Goal: Task Accomplishment & Management: Complete application form

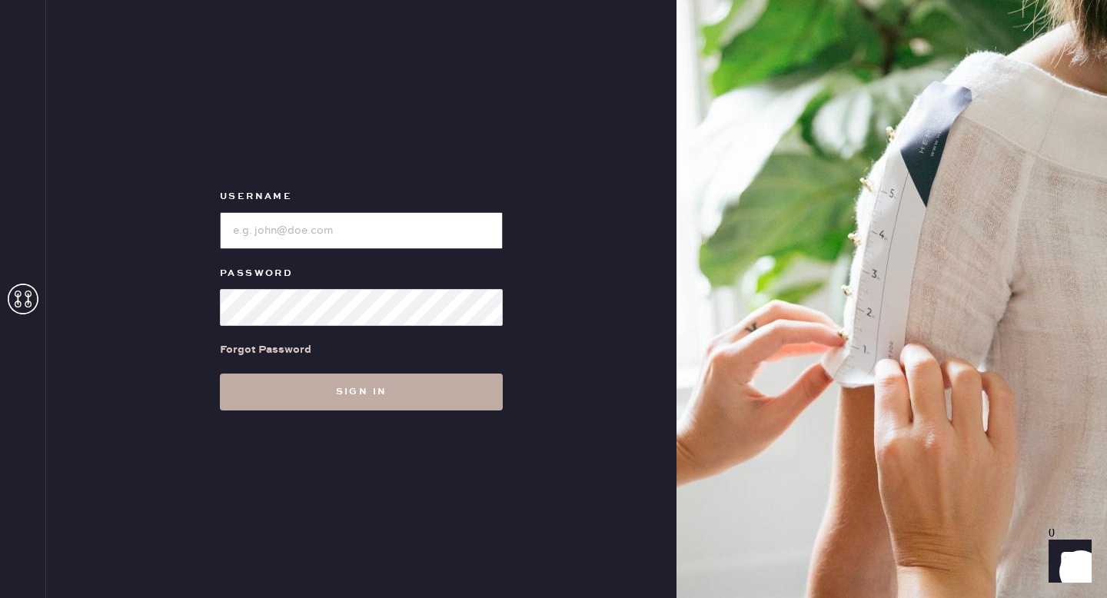
type input "reformationgoldcoastchicago"
click at [331, 378] on button "Sign in" at bounding box center [361, 392] width 283 height 37
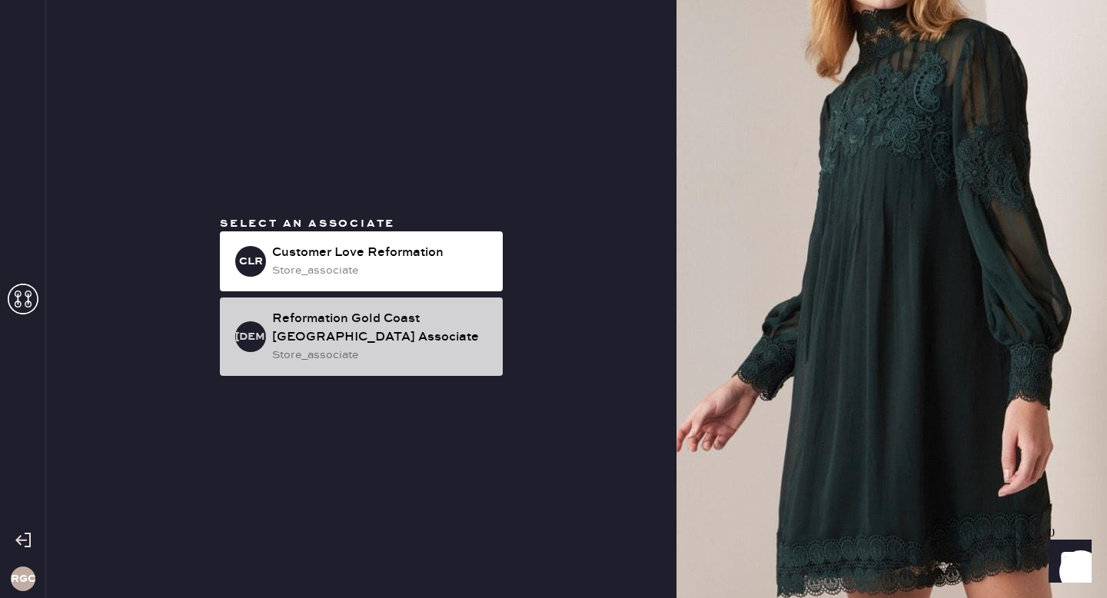
click at [335, 335] on div "Reformation Gold Coast [GEOGRAPHIC_DATA] Associate" at bounding box center [381, 328] width 218 height 37
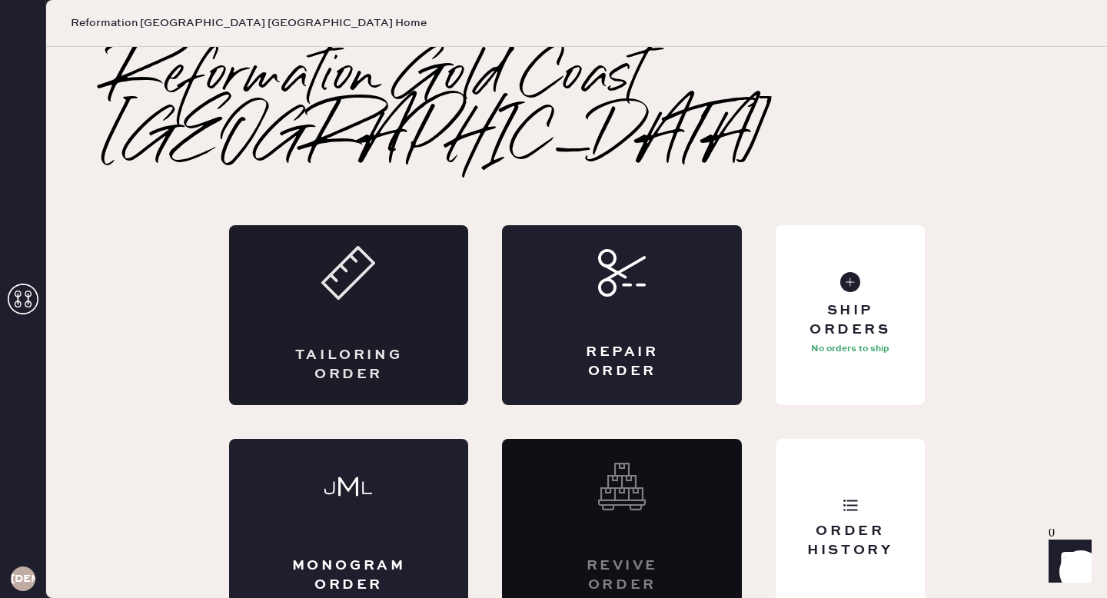
click at [303, 259] on div "Tailoring Order" at bounding box center [349, 315] width 240 height 180
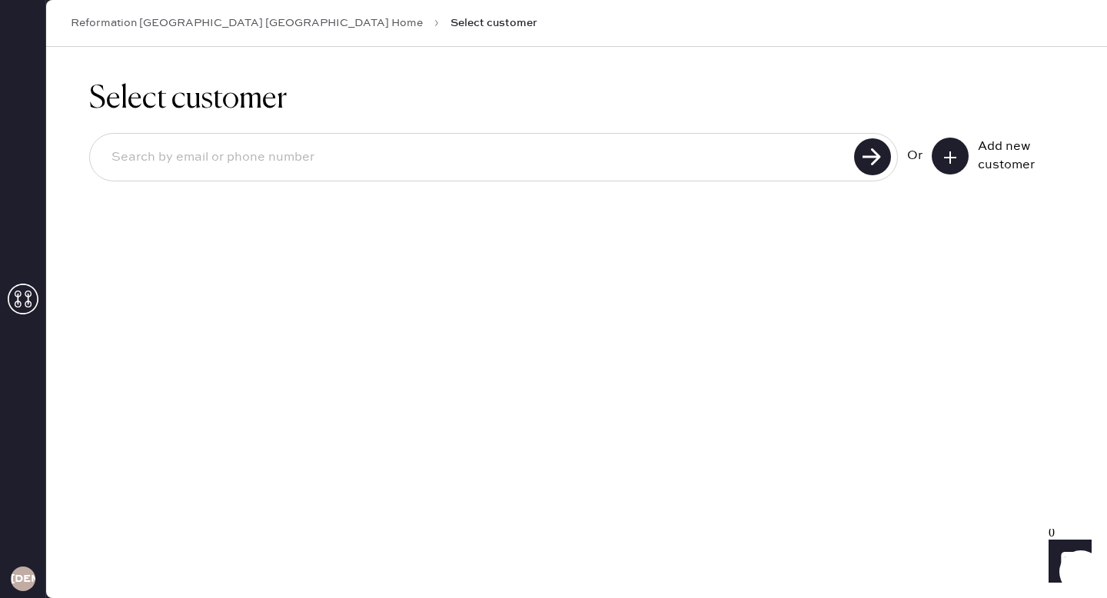
click at [219, 161] on input at bounding box center [474, 157] width 750 height 35
type input "\"
type input "[EMAIL_ADDRESS][DOMAIN_NAME]"
click at [922, 221] on div "[EMAIL_ADDRESS][DOMAIN_NAME] Unable to find user, try again or add new user Or …" at bounding box center [576, 179] width 975 height 93
click at [221, 177] on div "[EMAIL_ADDRESS][DOMAIN_NAME]" at bounding box center [493, 157] width 809 height 48
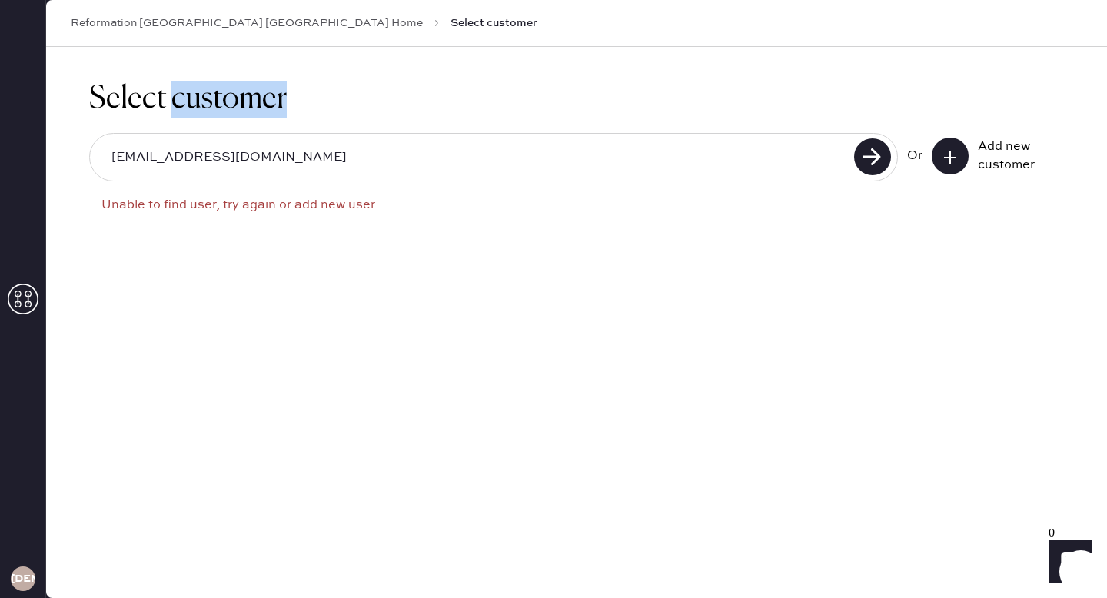
click at [221, 177] on div "[EMAIL_ADDRESS][DOMAIN_NAME]" at bounding box center [493, 157] width 809 height 48
click at [201, 164] on input "[EMAIL_ADDRESS][DOMAIN_NAME]" at bounding box center [474, 157] width 750 height 35
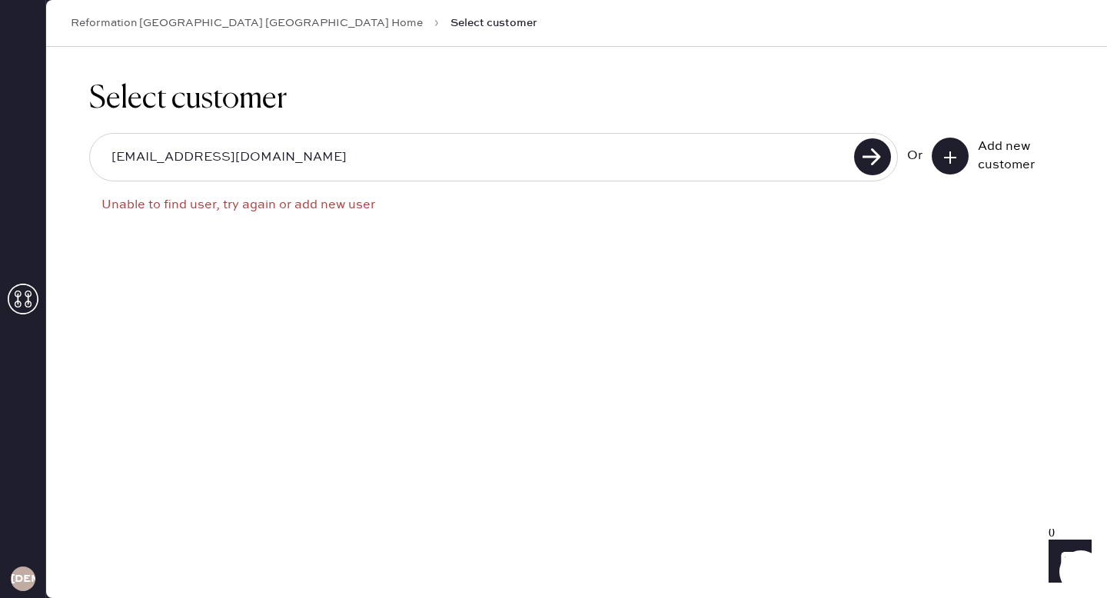
click at [201, 164] on input "[EMAIL_ADDRESS][DOMAIN_NAME]" at bounding box center [474, 157] width 750 height 35
click at [292, 161] on input "[EMAIL_ADDRESS][DOMAIN_NAME]" at bounding box center [474, 157] width 750 height 35
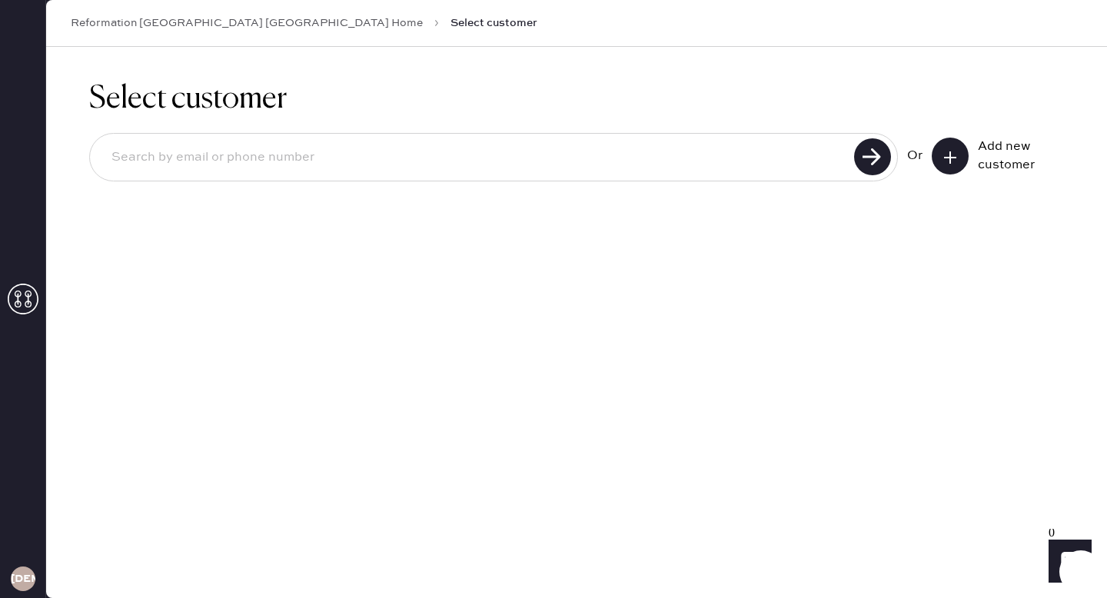
click at [350, 294] on div "Select customer Or Add new customer" at bounding box center [576, 322] width 1061 height 551
click at [178, 161] on input at bounding box center [474, 157] width 750 height 35
type input "2246120227"
click at [872, 164] on use at bounding box center [872, 156] width 37 height 37
click at [949, 155] on use at bounding box center [950, 157] width 12 height 12
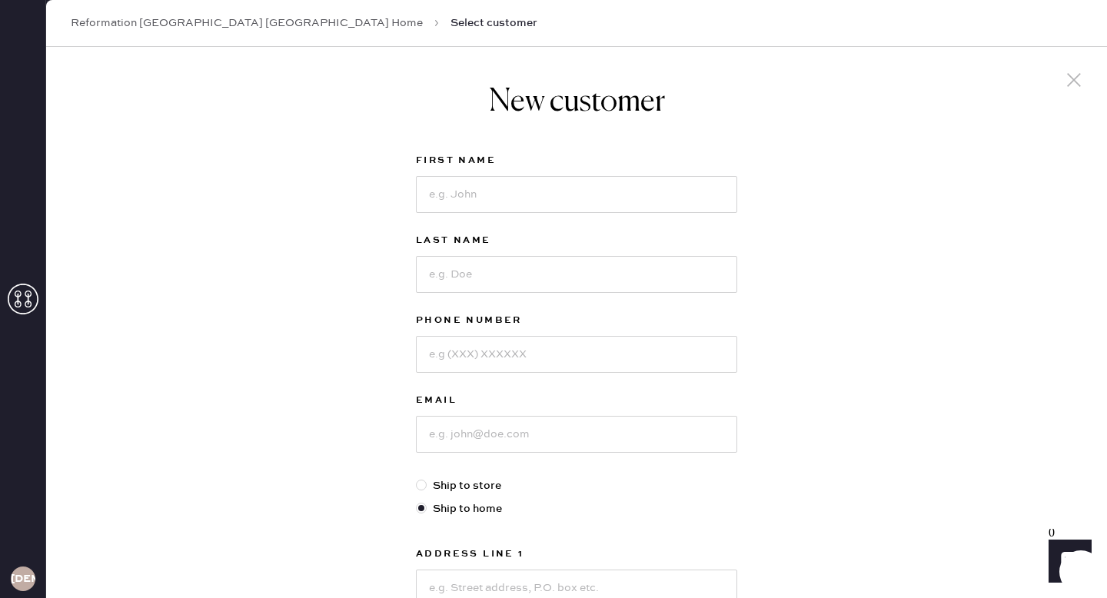
click at [487, 217] on div "First Name" at bounding box center [576, 191] width 321 height 80
click at [457, 193] on input at bounding box center [576, 194] width 321 height 37
type input "[PERSON_NAME]"
click at [451, 253] on div at bounding box center [576, 273] width 321 height 40
click at [444, 272] on input at bounding box center [576, 274] width 321 height 37
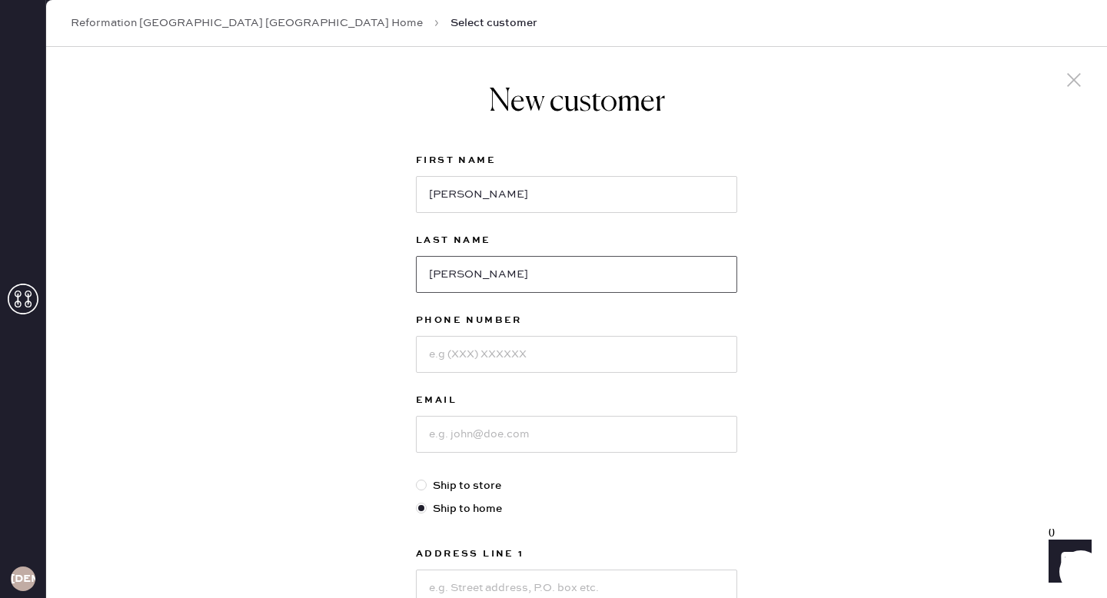
type input "[PERSON_NAME]"
click at [507, 353] on input at bounding box center [576, 354] width 321 height 37
type input "2246120227"
click at [480, 440] on input at bounding box center [576, 434] width 321 height 37
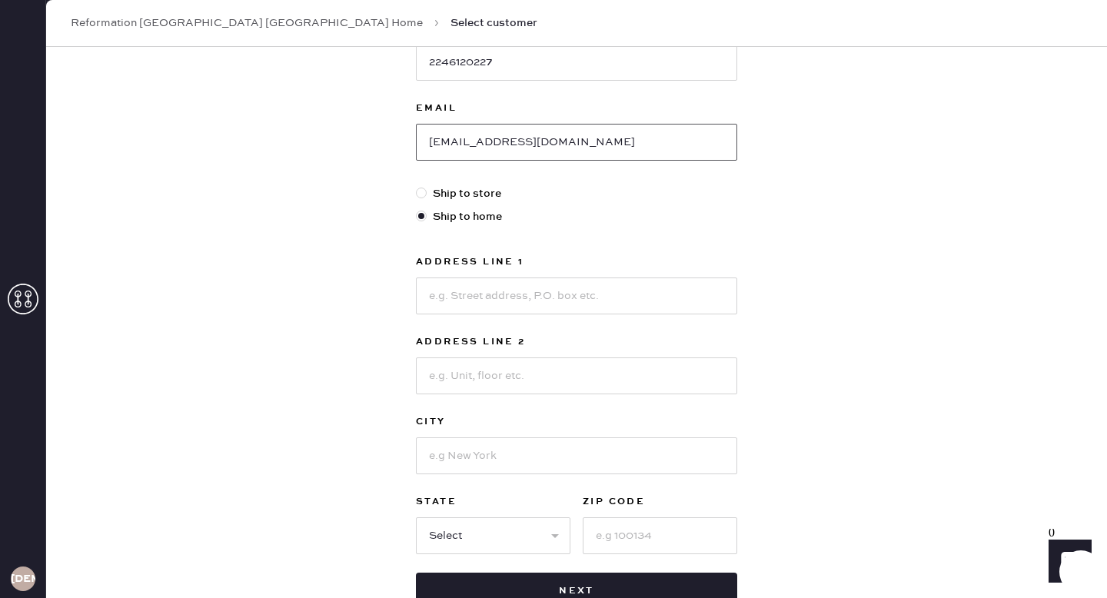
scroll to position [297, 0]
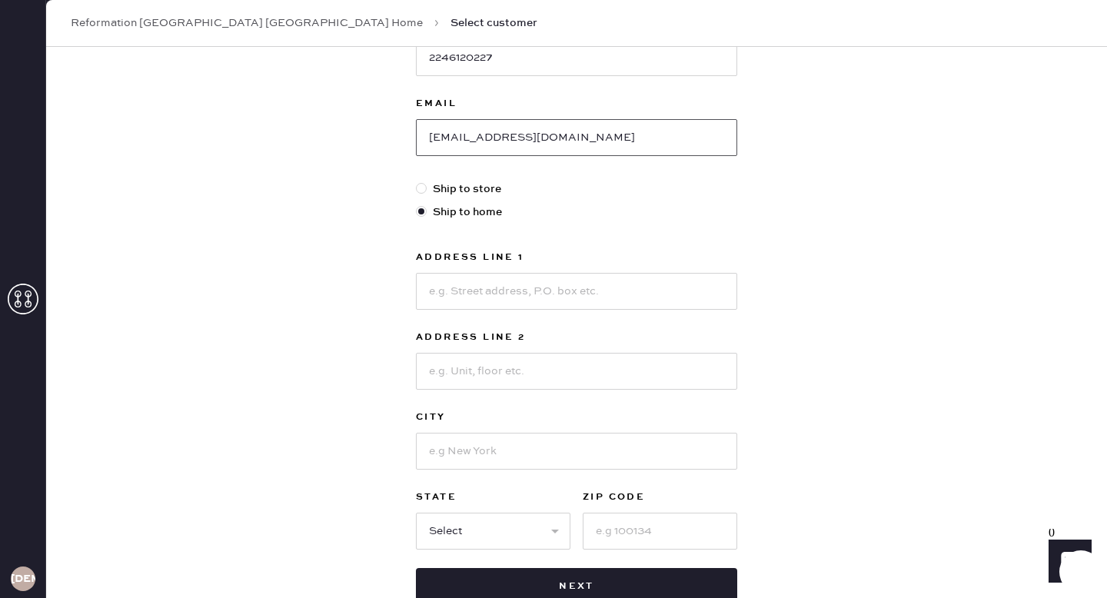
type input "[EMAIL_ADDRESS][DOMAIN_NAME]"
click at [462, 295] on input at bounding box center [576, 291] width 321 height 37
type input "[STREET_ADDRESS]"
click at [480, 370] on input at bounding box center [576, 371] width 321 height 37
type input "Unit 70D"
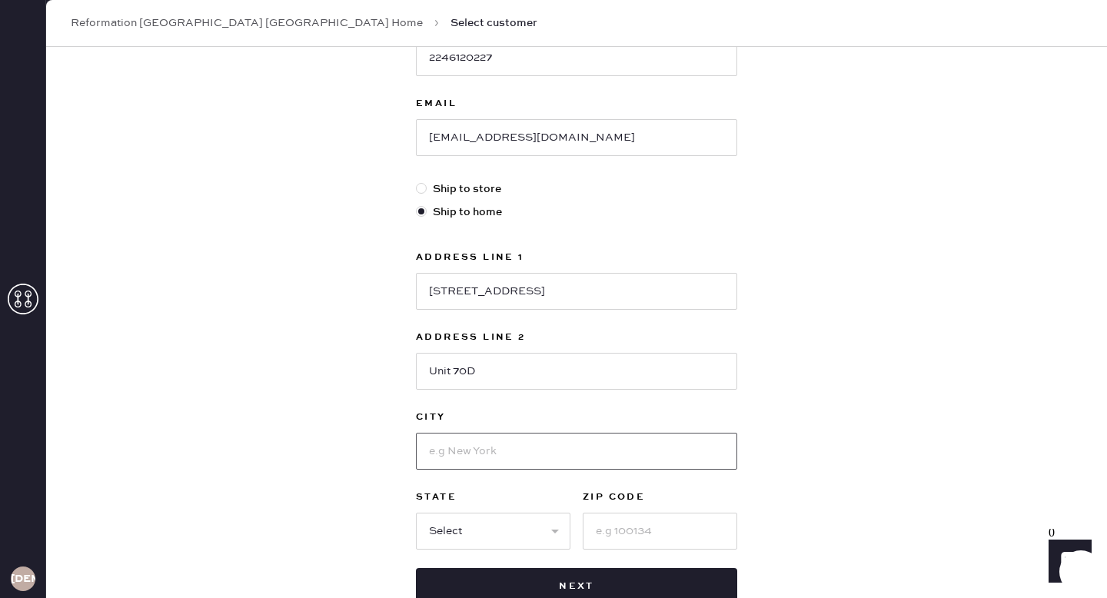
click at [485, 464] on input at bounding box center [576, 451] width 321 height 37
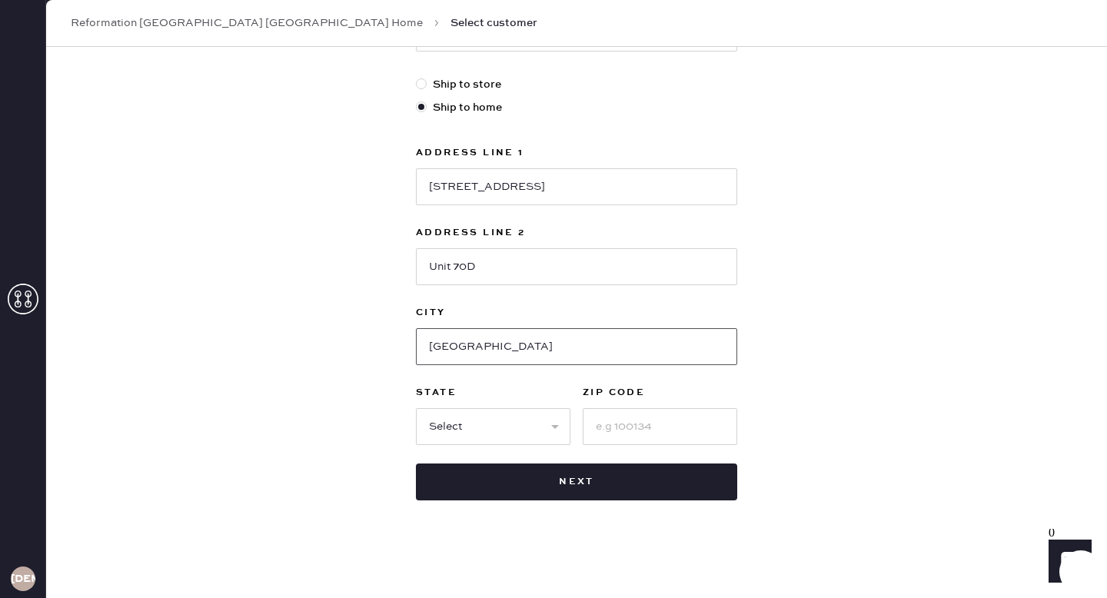
scroll to position [402, 0]
type input "[GEOGRAPHIC_DATA]"
click at [444, 421] on select "Select AK AL AR AZ CA CO CT [GEOGRAPHIC_DATA] DE FL [GEOGRAPHIC_DATA] HI [GEOGR…" at bounding box center [493, 425] width 154 height 37
select select "IL"
click at [416, 407] on select "Select AK AL AR AZ CA CO CT [GEOGRAPHIC_DATA] DE FL [GEOGRAPHIC_DATA] HI [GEOGR…" at bounding box center [493, 425] width 154 height 37
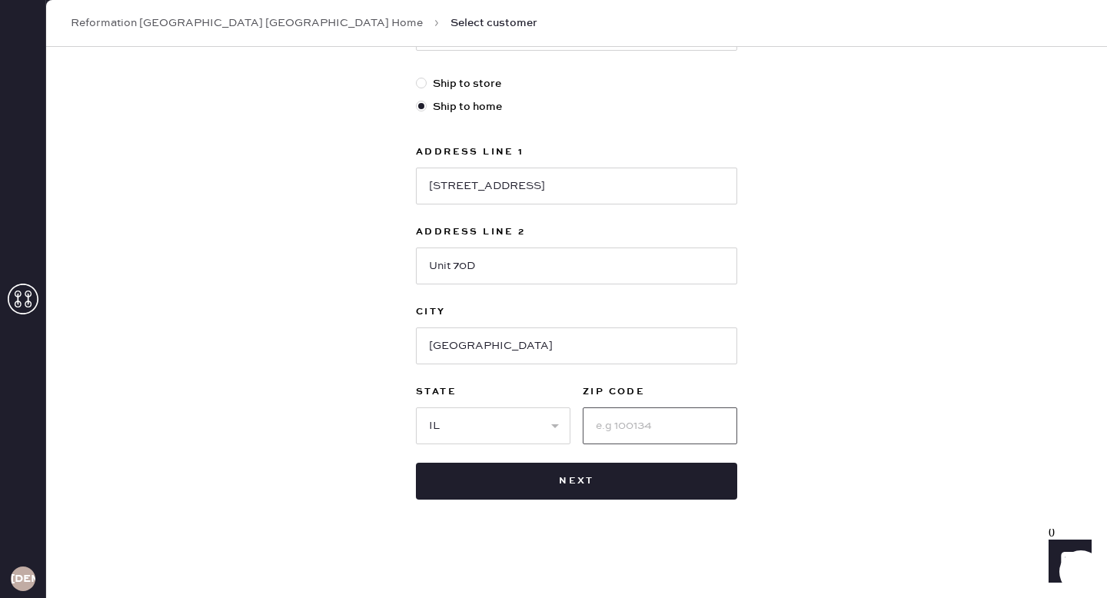
click at [667, 442] on input at bounding box center [660, 425] width 154 height 37
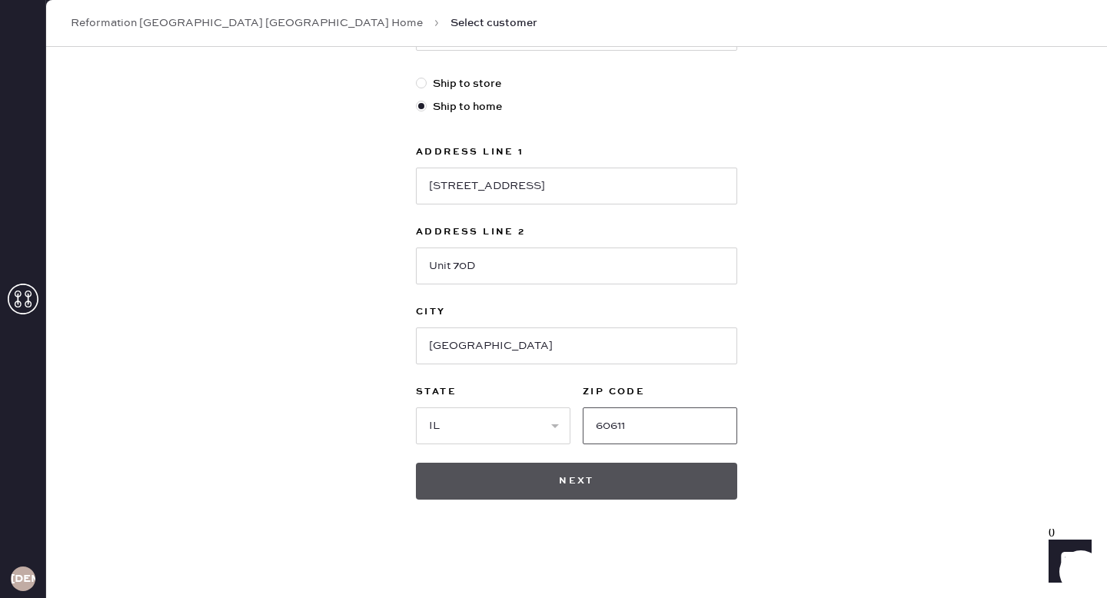
type input "60611"
click at [599, 490] on button "Next" at bounding box center [576, 481] width 321 height 37
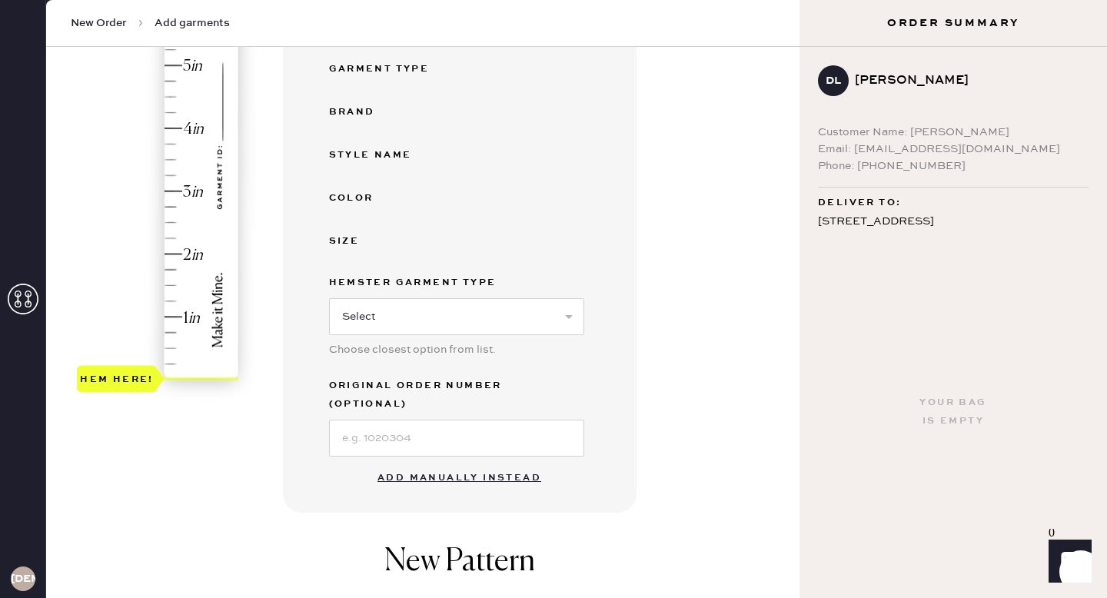
scroll to position [306, 0]
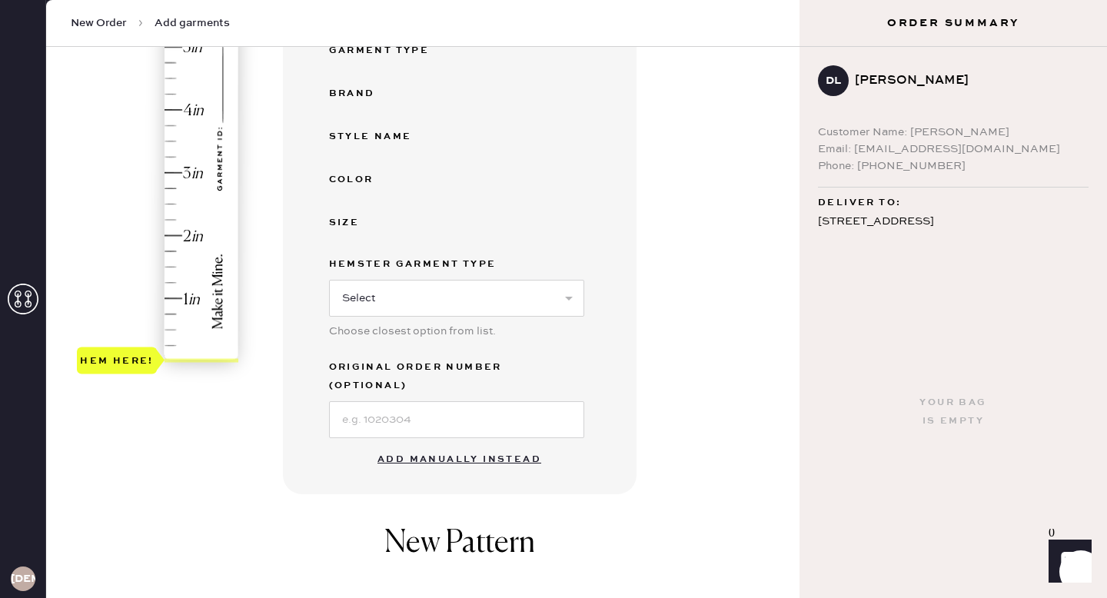
click at [440, 444] on button "Add manually instead" at bounding box center [459, 459] width 182 height 31
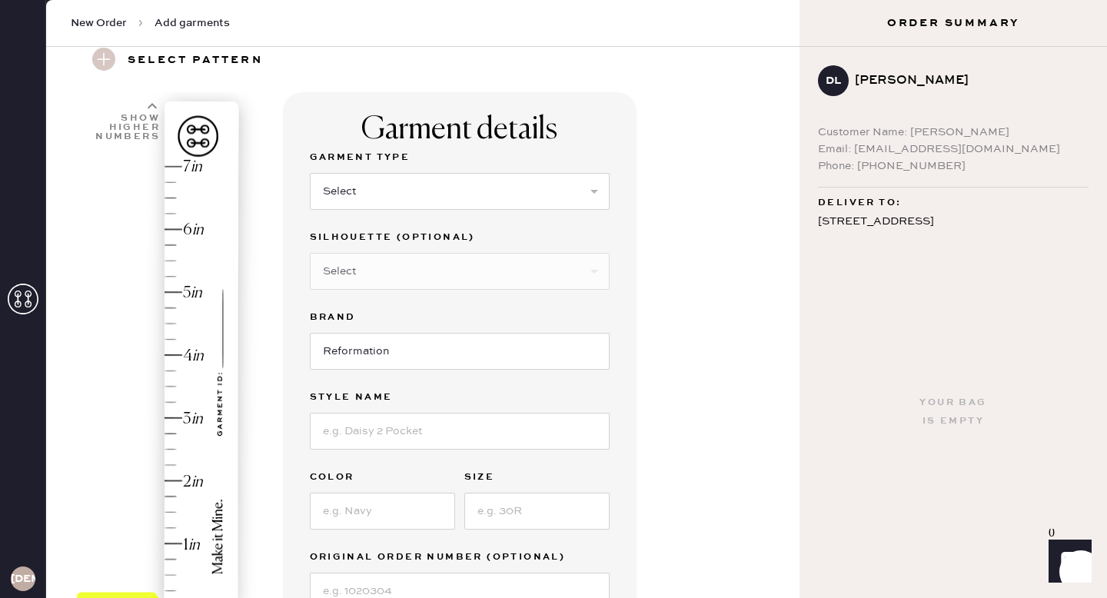
scroll to position [58, 0]
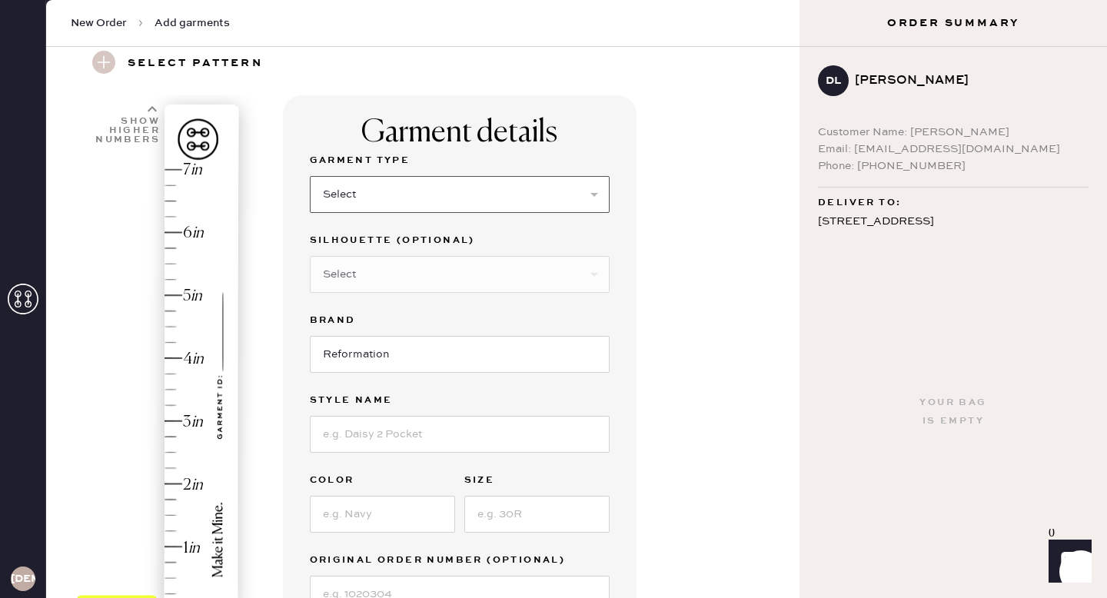
click at [369, 186] on select "Select Basic Skirt Jeans Leggings Pants Shorts Basic Sleeved Dress Basic Sleeve…" at bounding box center [460, 194] width 300 height 37
select select "2"
click at [310, 176] on select "Select Basic Skirt Jeans Leggings Pants Shorts Basic Sleeved Dress Basic Sleeve…" at bounding box center [460, 194] width 300 height 37
click at [379, 268] on select "Select Shorts Cropped Flare Boot Cut Straight Skinny Other" at bounding box center [460, 274] width 300 height 37
select select "other"
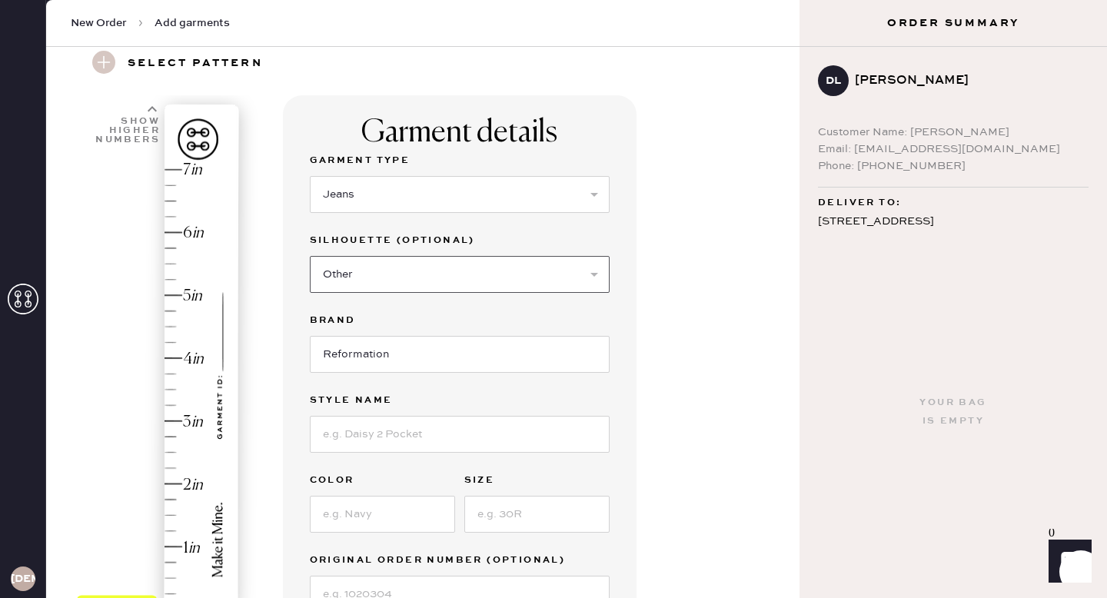
click at [310, 256] on select "Select Shorts Cropped Flare Boot Cut Straight Skinny Other" at bounding box center [460, 274] width 300 height 37
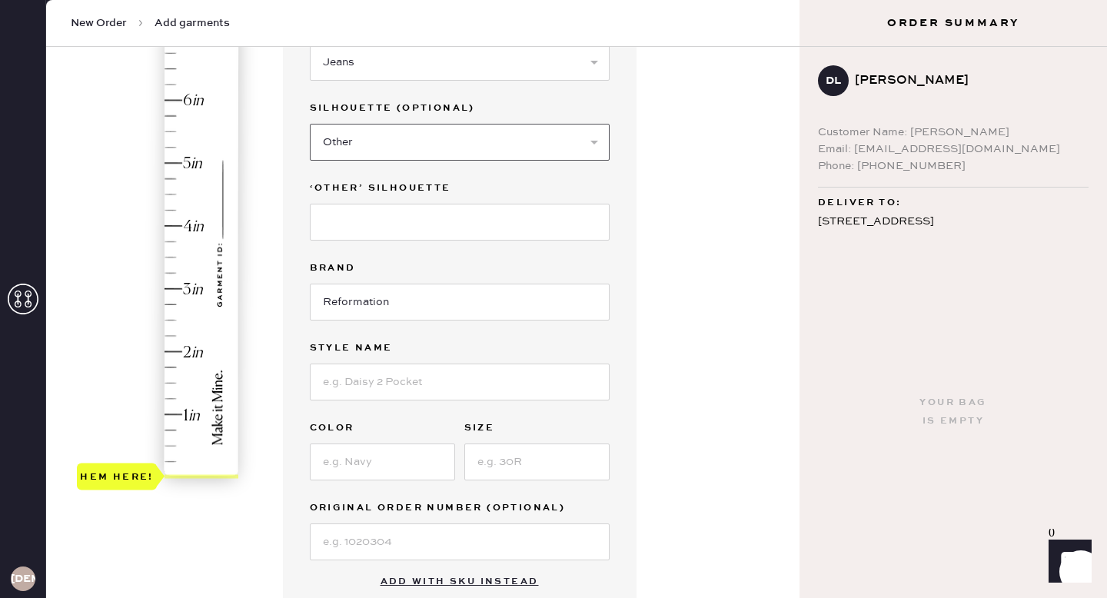
scroll to position [224, 0]
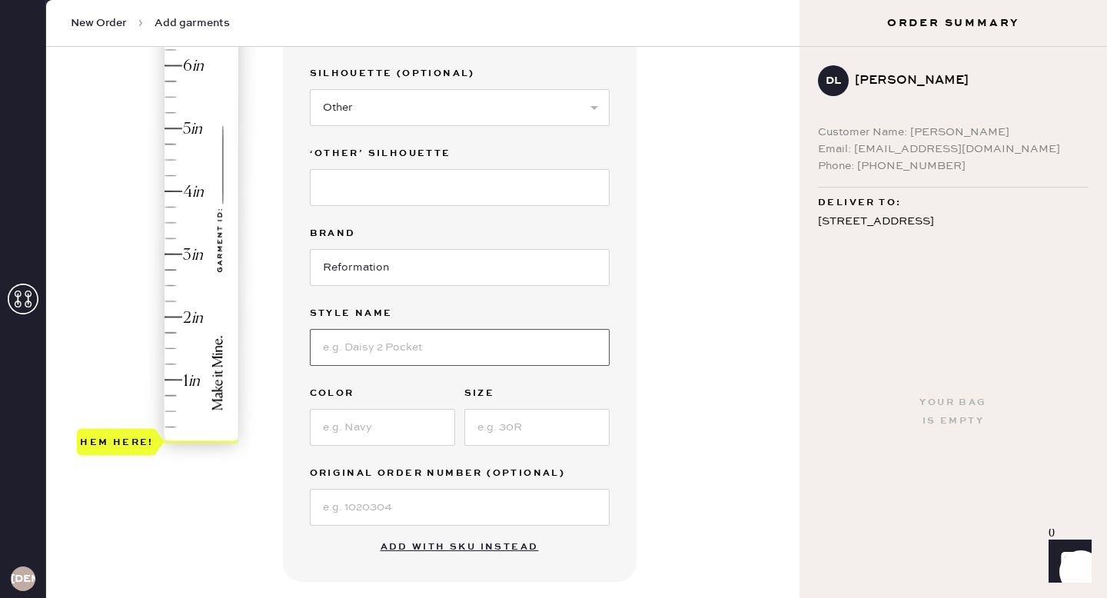
click at [347, 347] on input at bounding box center [460, 347] width 300 height 37
click at [413, 351] on input "[PERSON_NAME] Super Strech Low Rise" at bounding box center [460, 347] width 300 height 37
type input "[PERSON_NAME] Super Stretch Low Rise"
click at [363, 431] on input at bounding box center [382, 427] width 145 height 37
type input "Reservoir"
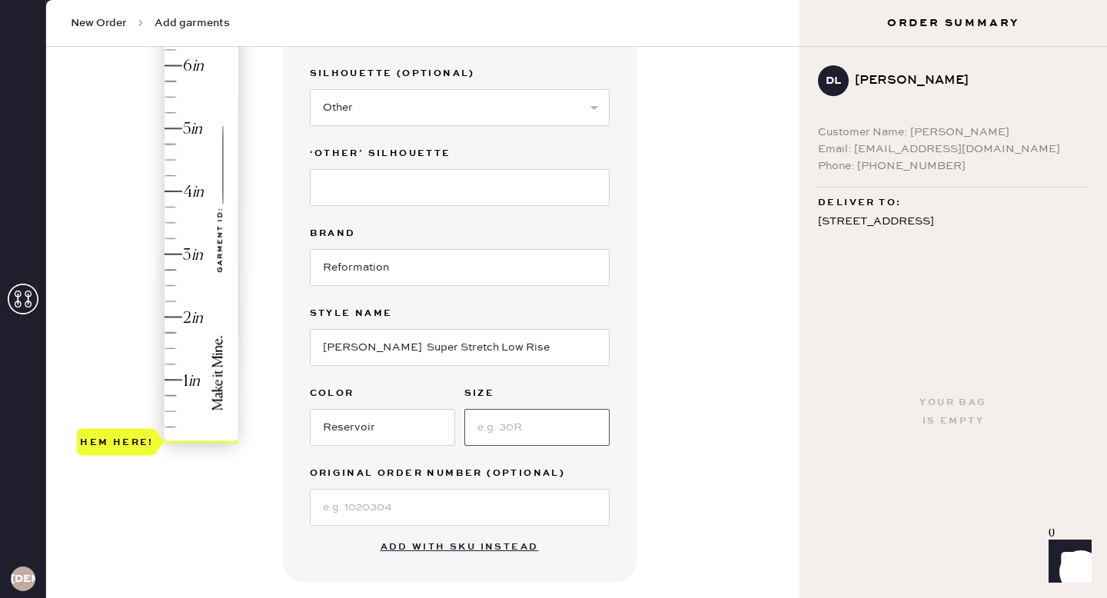
click at [562, 423] on input at bounding box center [536, 427] width 145 height 37
type input "26"
click at [358, 508] on input at bounding box center [460, 507] width 300 height 37
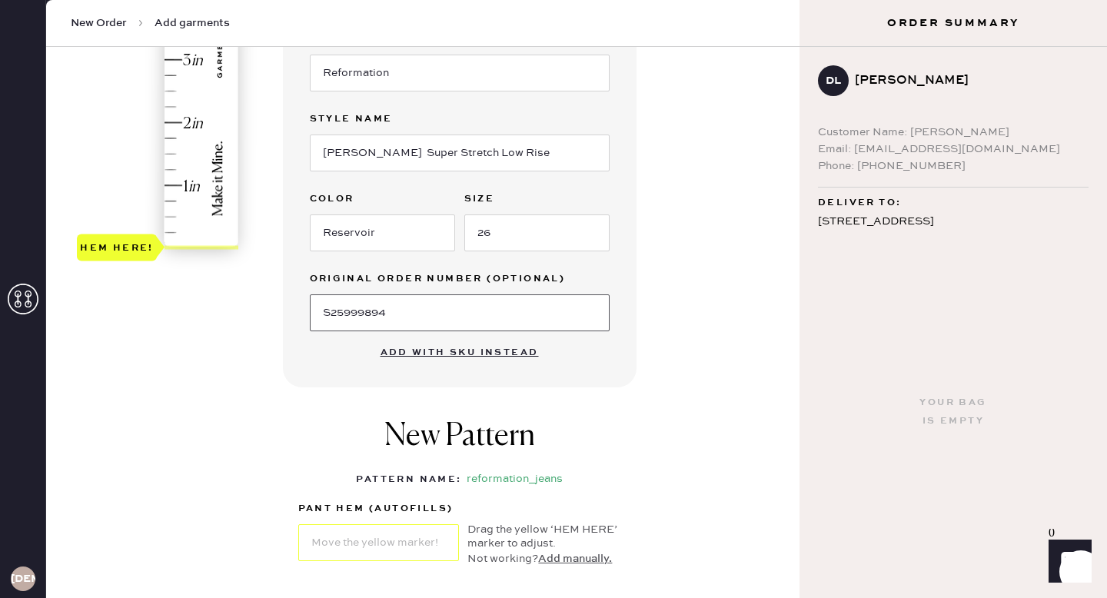
scroll to position [367, 0]
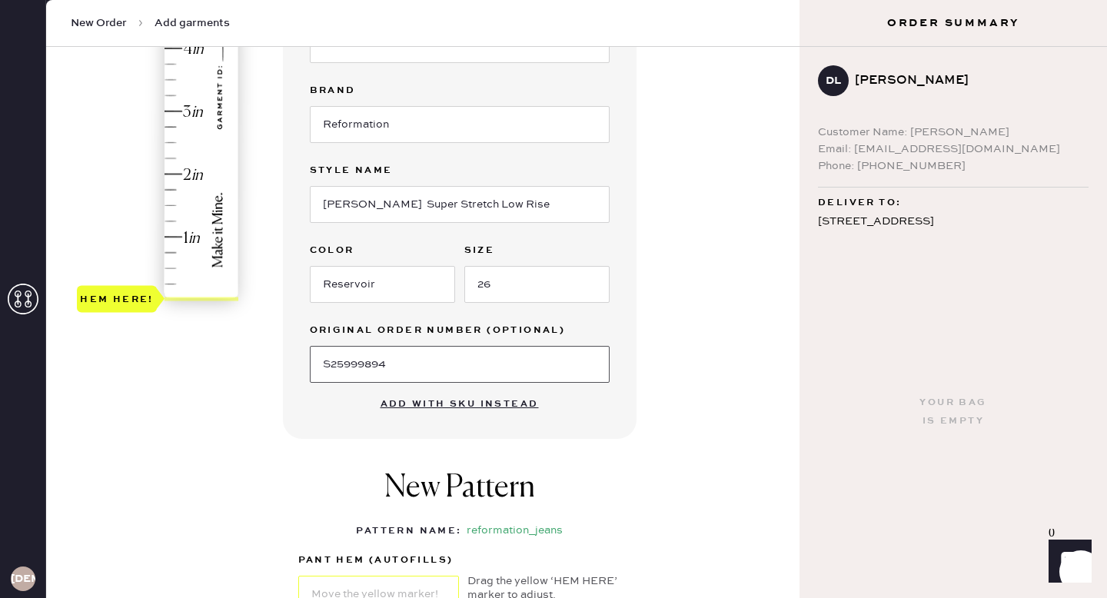
type input "S25999894"
type input "2.25"
click at [174, 152] on div "Hem here!" at bounding box center [159, 79] width 164 height 453
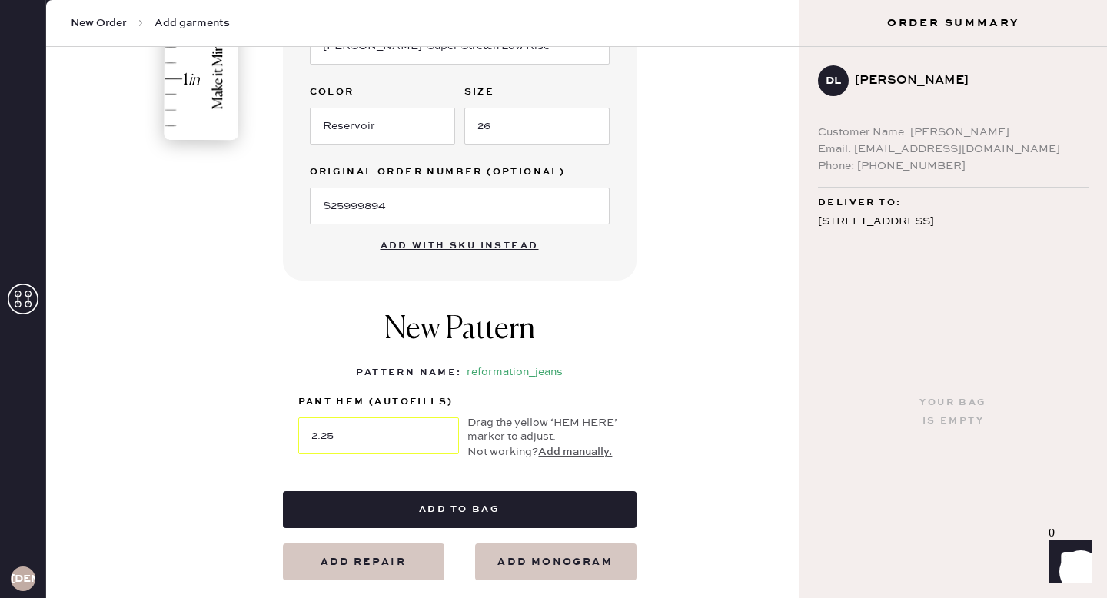
scroll to position [583, 0]
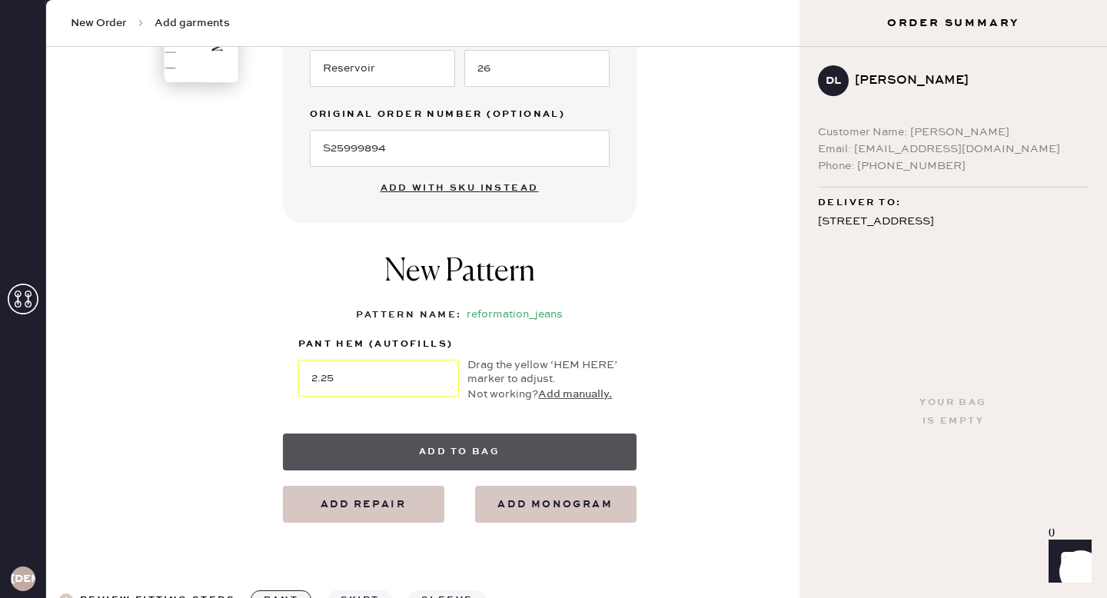
click at [481, 450] on button "Add to bag" at bounding box center [460, 452] width 354 height 37
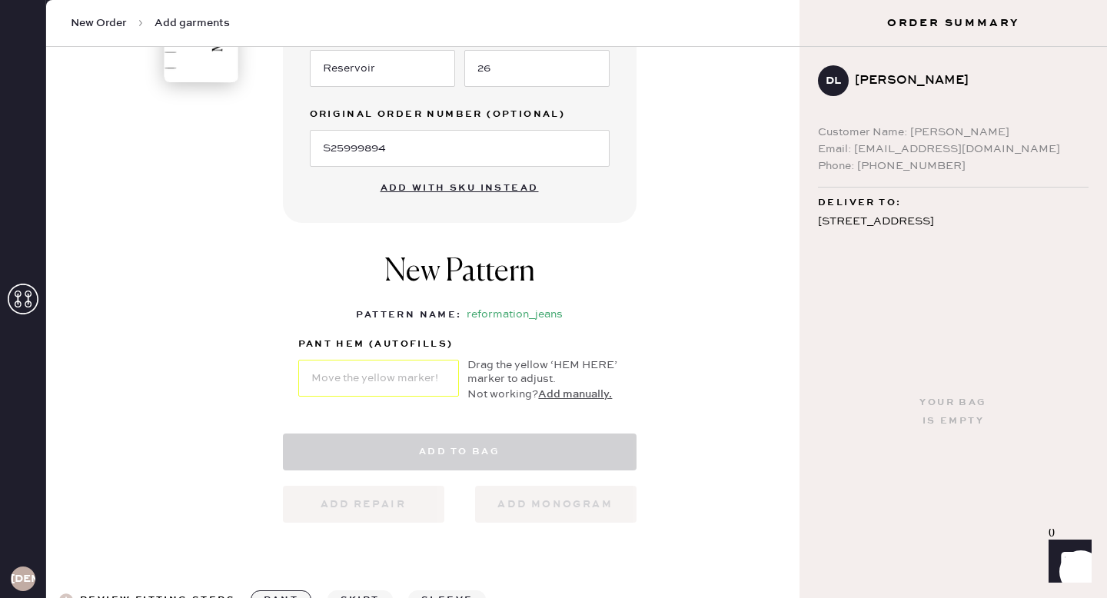
select select "2"
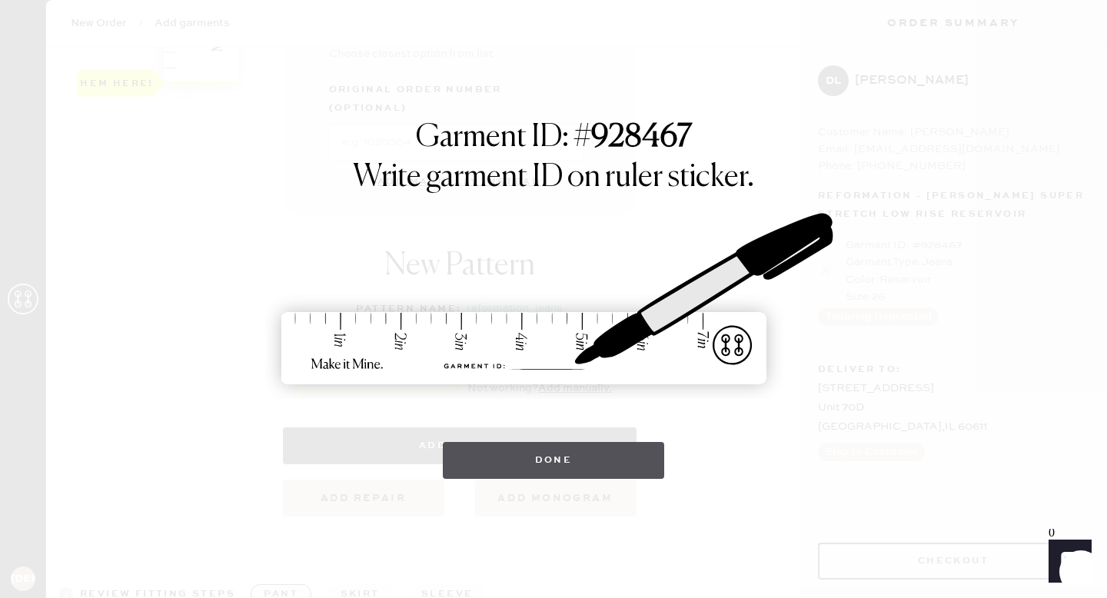
click at [554, 457] on button "Done" at bounding box center [554, 460] width 222 height 37
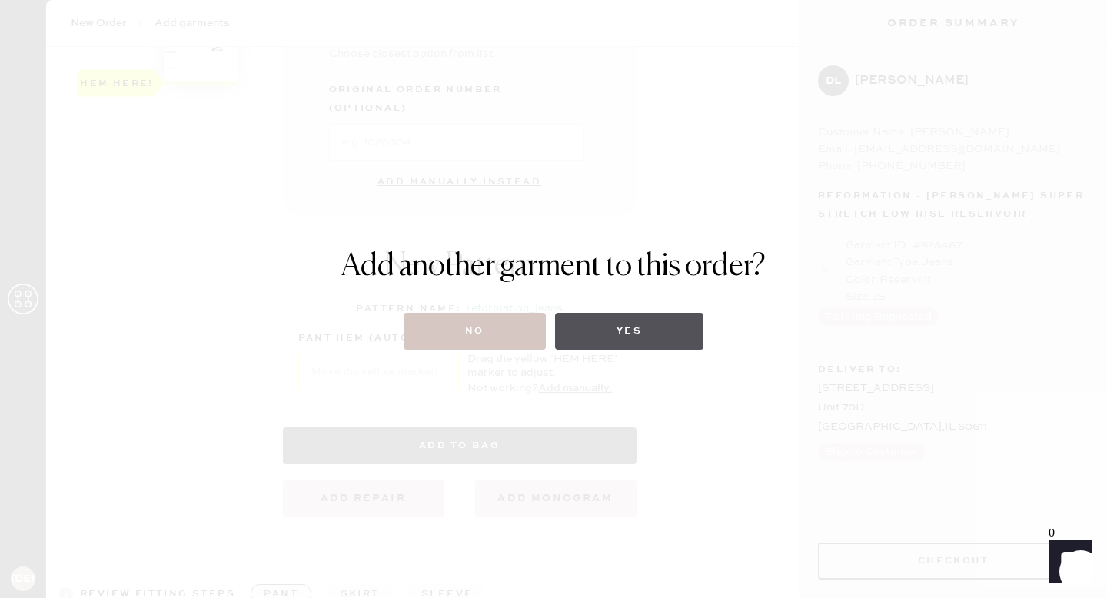
click at [635, 334] on button "Yes" at bounding box center [629, 331] width 148 height 37
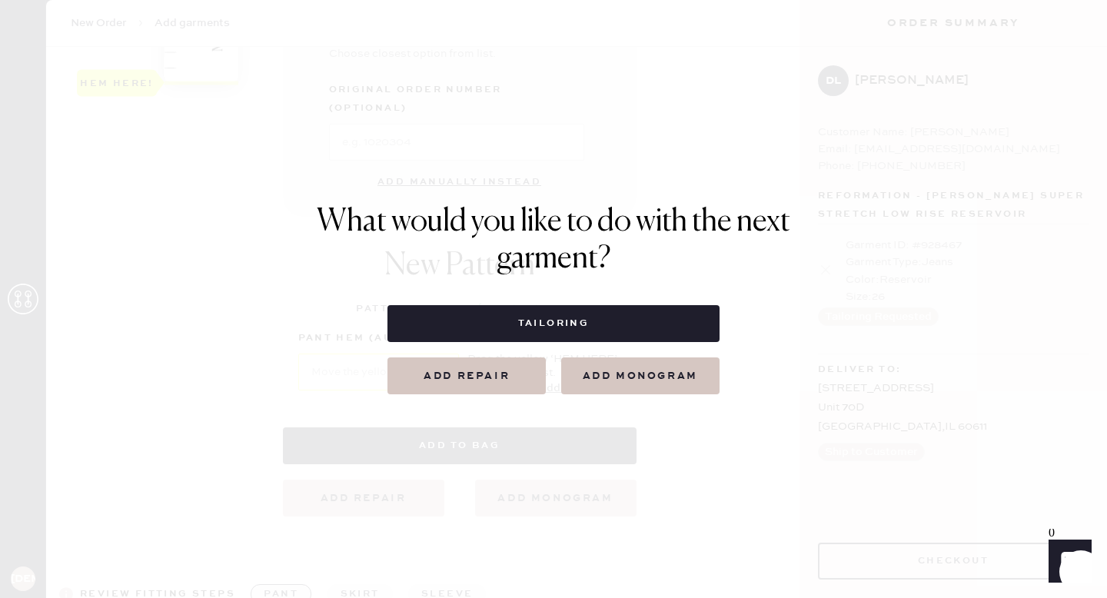
click at [635, 334] on button "Tailoring" at bounding box center [552, 323] width 331 height 37
select select
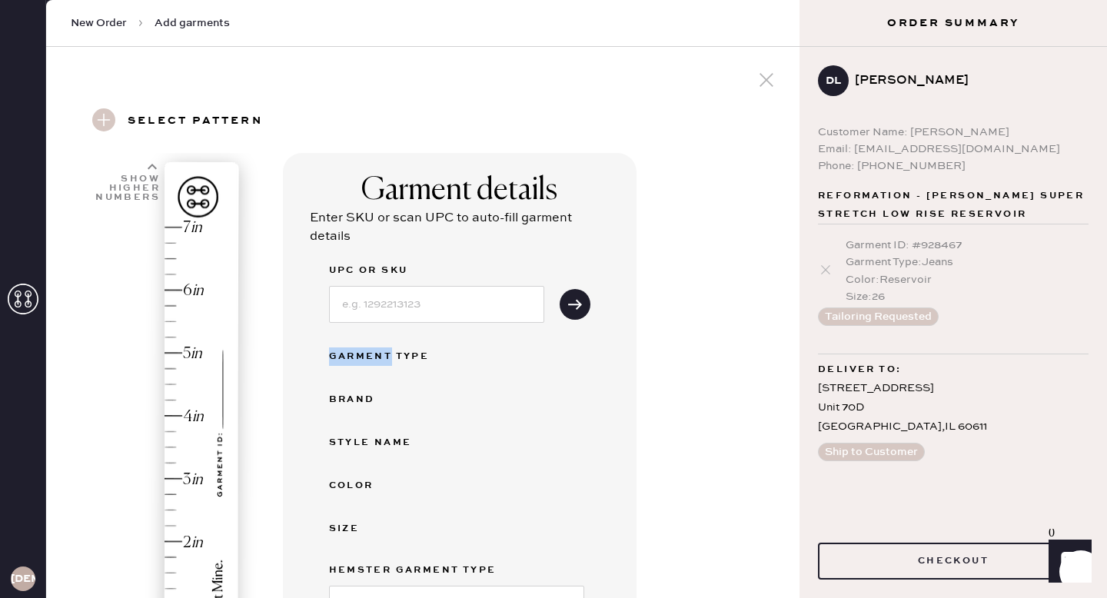
click at [635, 334] on div "Garment details Enter SKU or scan UPC to auto-fill garment details UPC or SKU G…" at bounding box center [460, 476] width 354 height 647
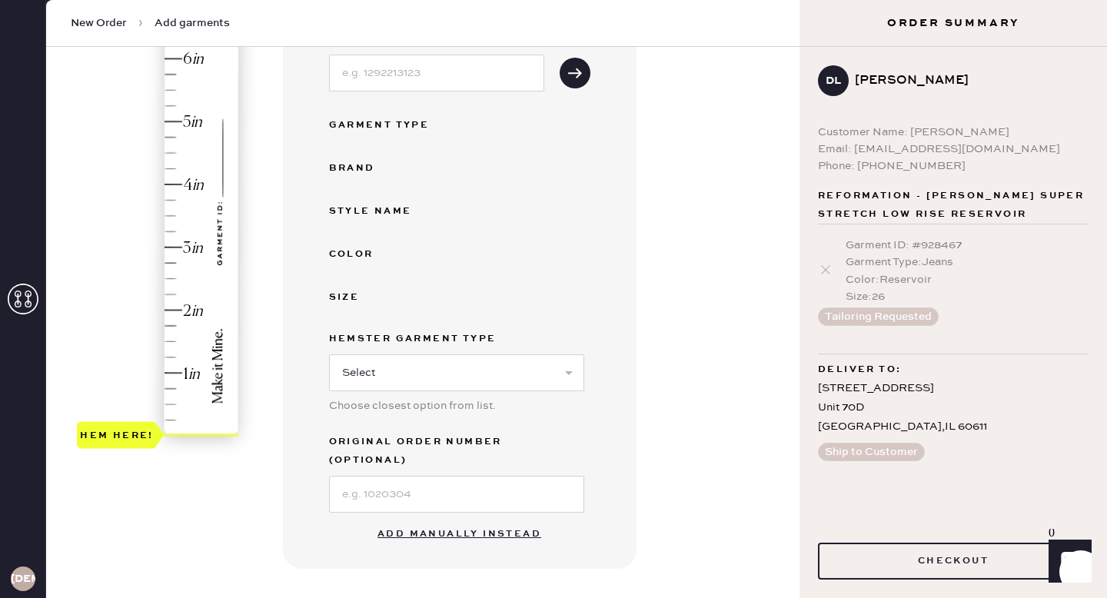
scroll to position [242, 0]
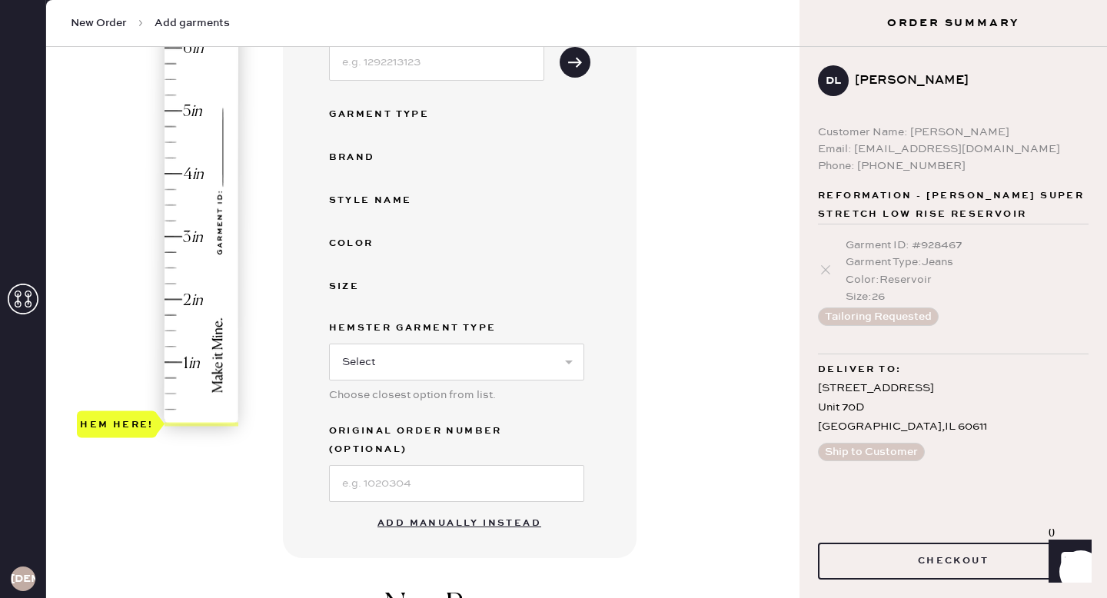
click at [460, 508] on button "Add manually instead" at bounding box center [459, 523] width 182 height 31
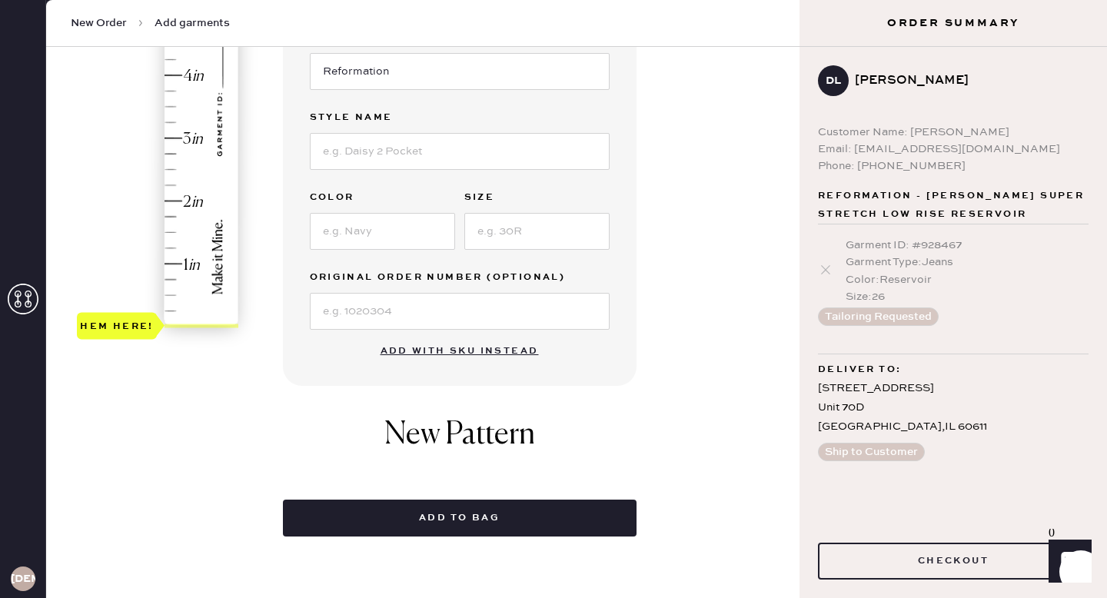
scroll to position [342, 0]
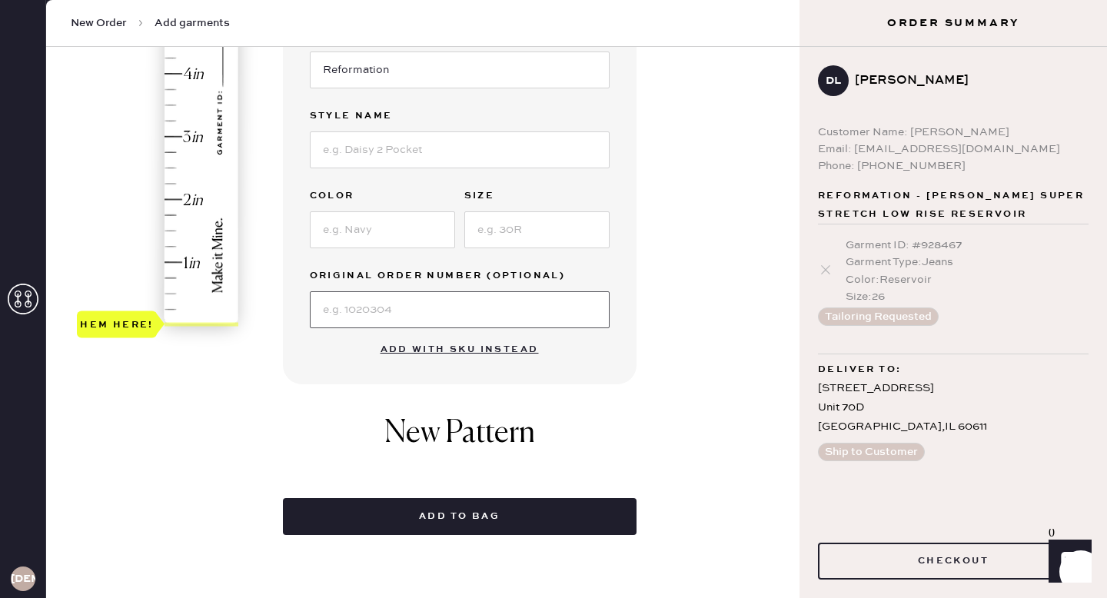
click at [357, 302] on input at bounding box center [460, 309] width 300 height 37
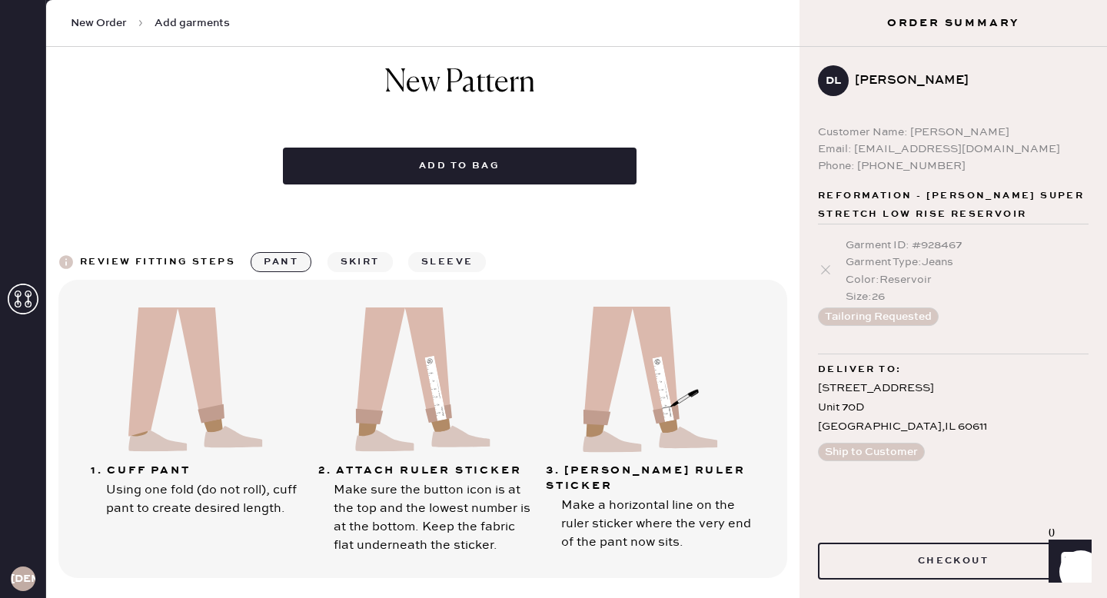
scroll to position [0, 0]
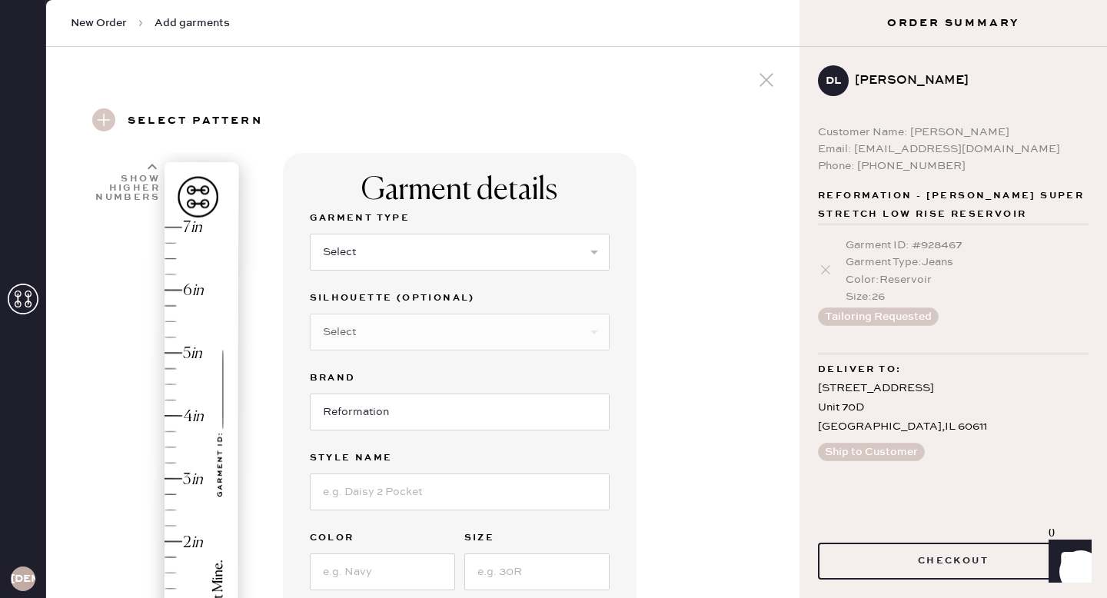
type input "S21570749"
click at [350, 238] on select "Select Basic Skirt Jeans Leggings Pants Shorts Basic Sleeved Dress Basic Sleeve…" at bounding box center [460, 252] width 300 height 37
select select "2"
click at [310, 234] on select "Select Basic Skirt Jeans Leggings Pants Shorts Basic Sleeved Dress Basic Sleeve…" at bounding box center [460, 252] width 300 height 37
click at [404, 338] on select "Select Shorts Cropped Flare Boot Cut Straight Skinny Other" at bounding box center [460, 332] width 300 height 37
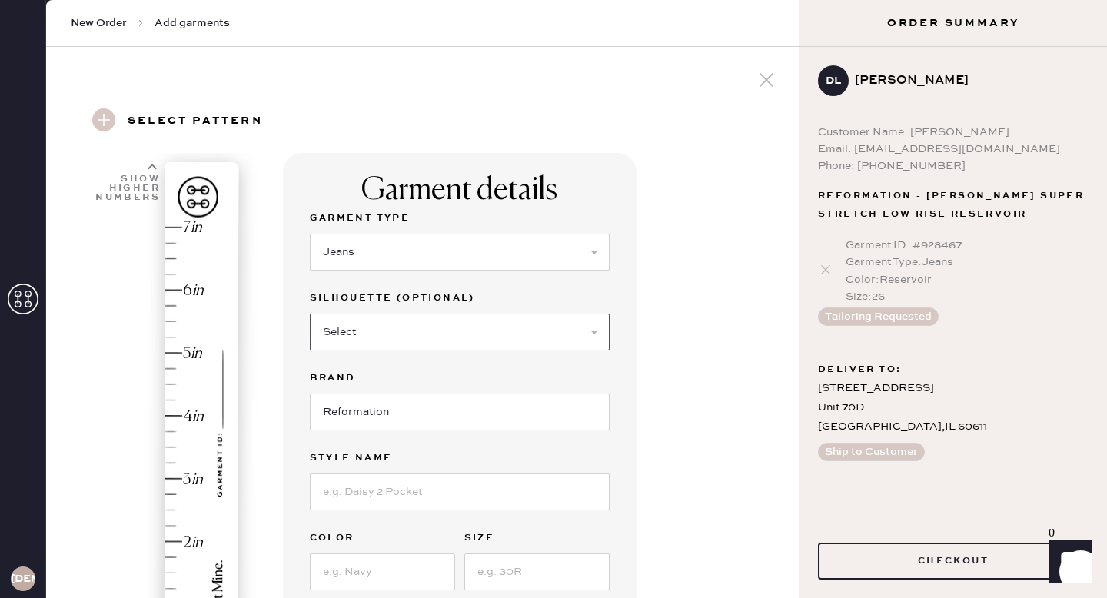
select select "other"
click at [310, 314] on select "Select Shorts Cropped Flare Boot Cut Straight Skinny Other" at bounding box center [460, 332] width 300 height 37
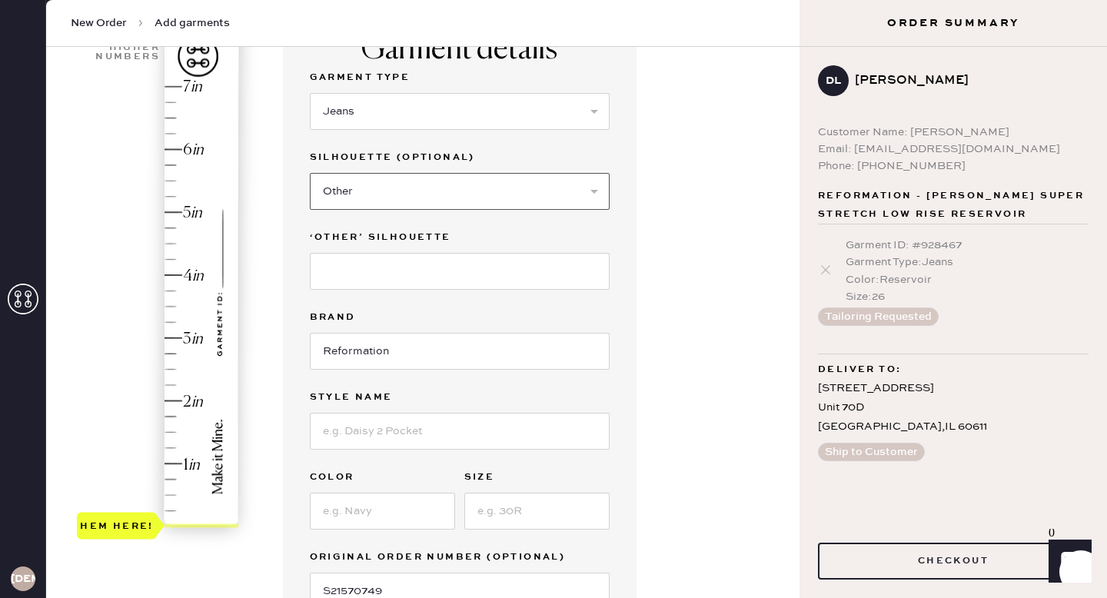
scroll to position [167, 0]
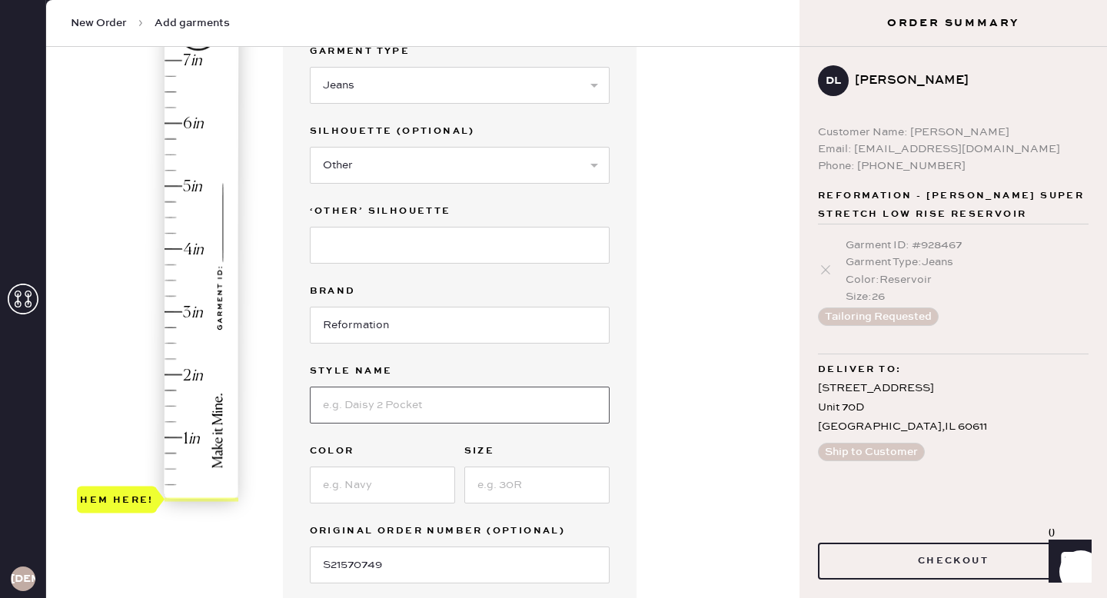
click at [356, 410] on input at bounding box center [460, 405] width 300 height 37
type input "[PERSON_NAME] Super Stretch Low Rise"
click at [364, 506] on div "Garment Type Select Basic Skirt Jeans Leggings Pants Shorts Basic Sleeved Dress…" at bounding box center [460, 312] width 300 height 541
click at [357, 489] on input at bounding box center [382, 485] width 145 height 37
type input "Damona"
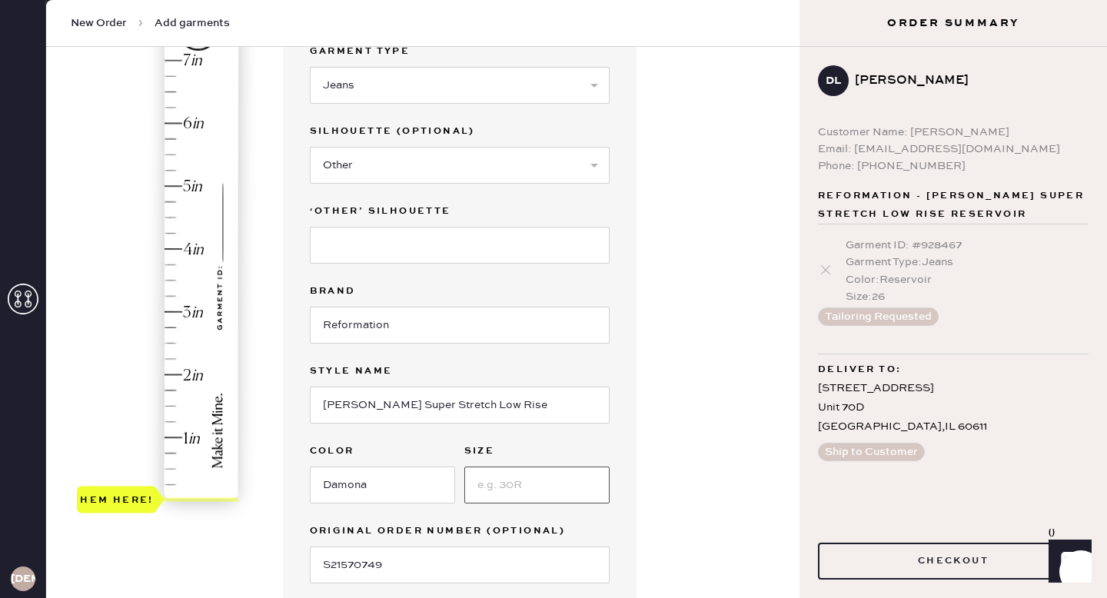
click at [505, 484] on input at bounding box center [536, 485] width 145 height 37
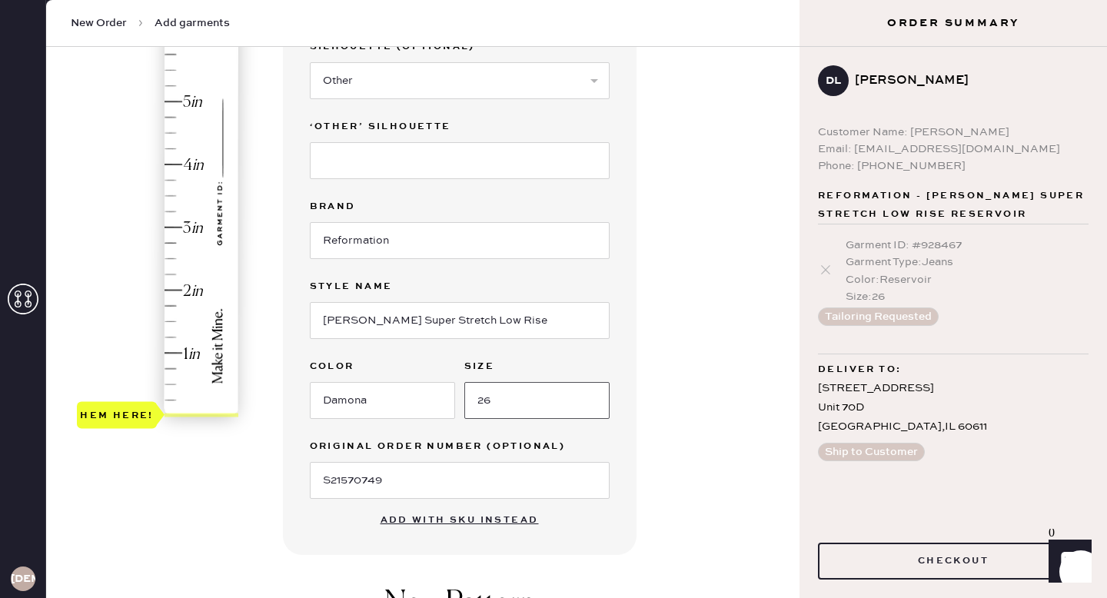
scroll to position [239, 0]
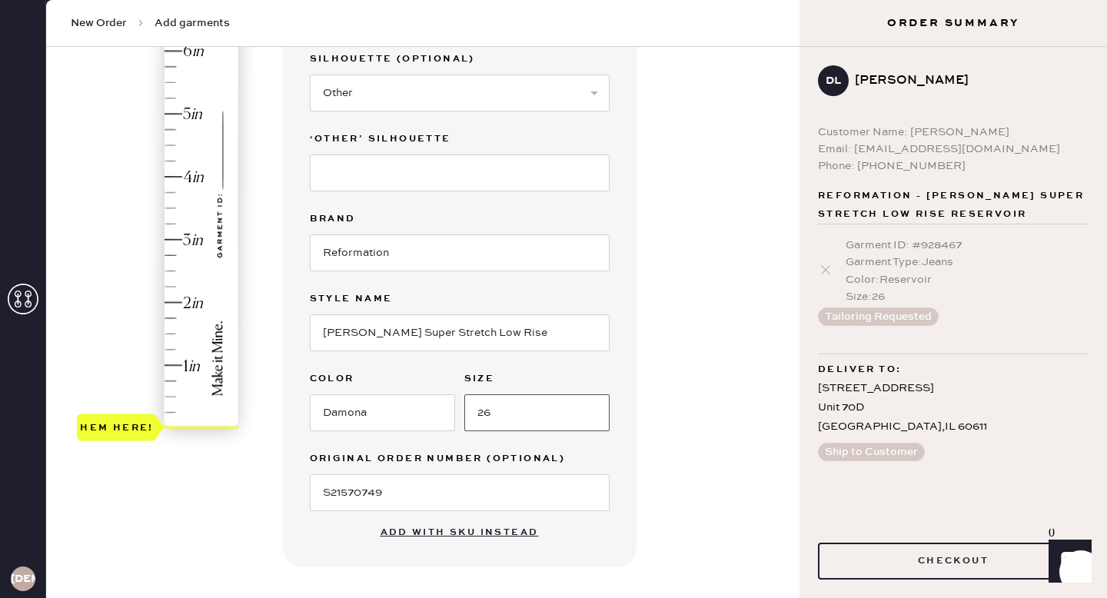
type input "26"
type input "2.5"
click at [174, 273] on div "Hem here!" at bounding box center [159, 208] width 164 height 453
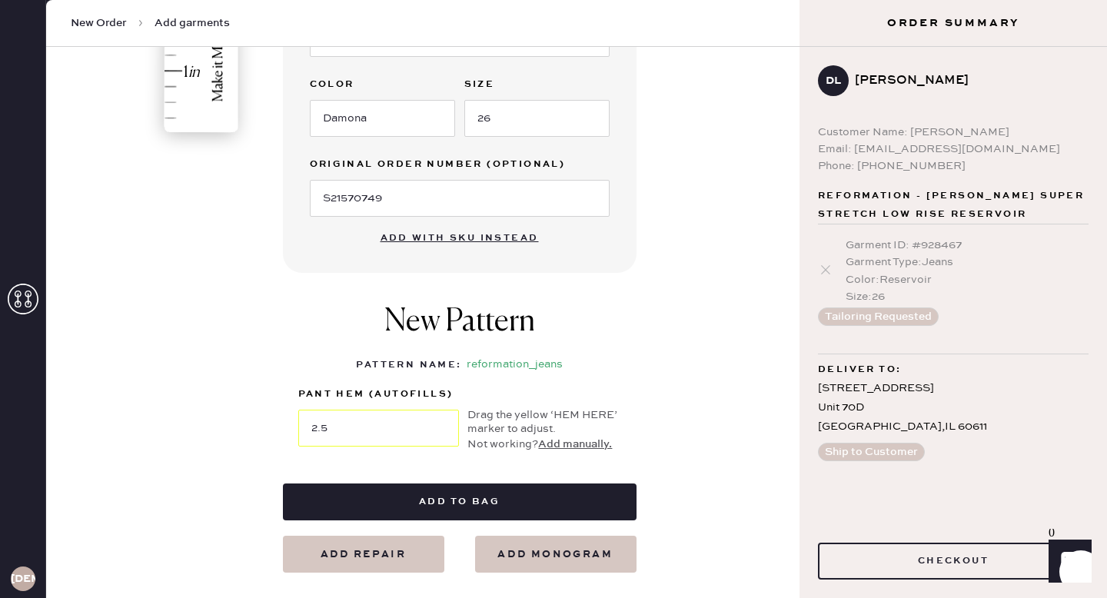
scroll to position [626, 0]
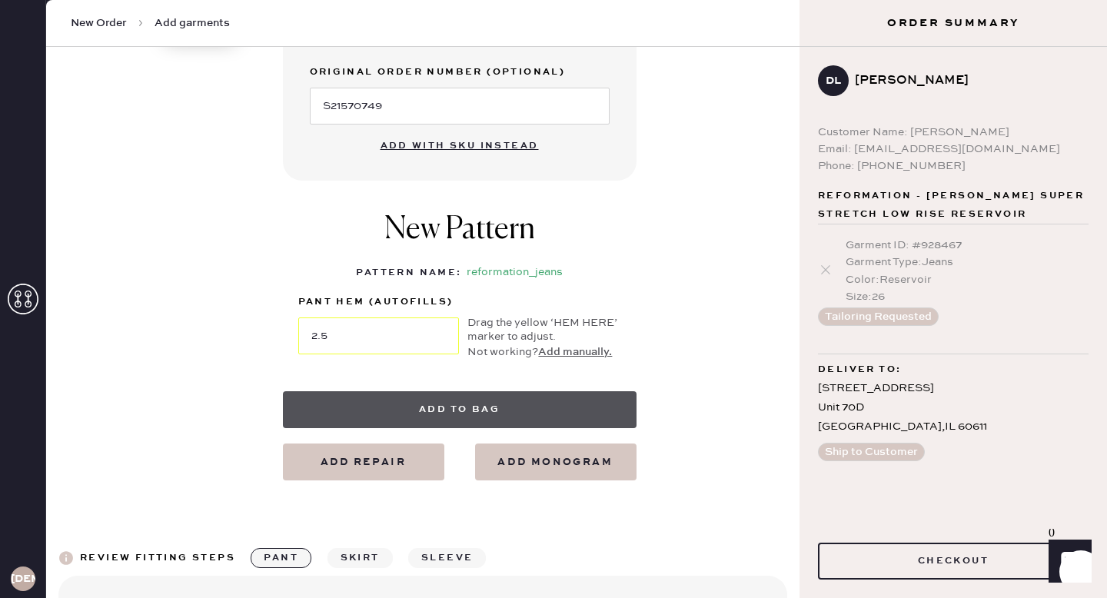
click at [454, 410] on button "Add to bag" at bounding box center [460, 409] width 354 height 37
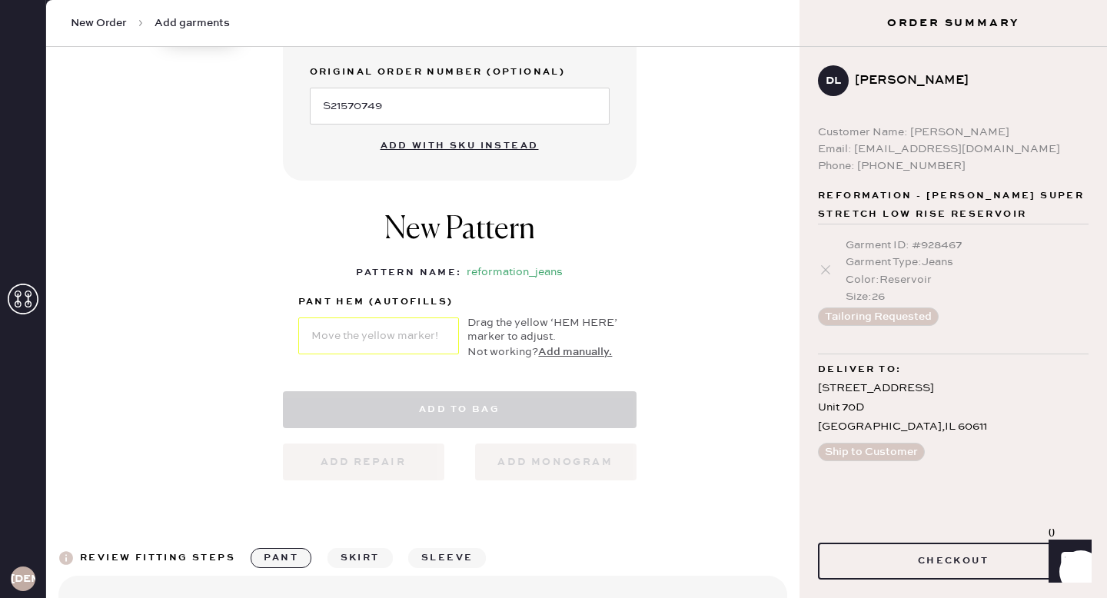
select select "2"
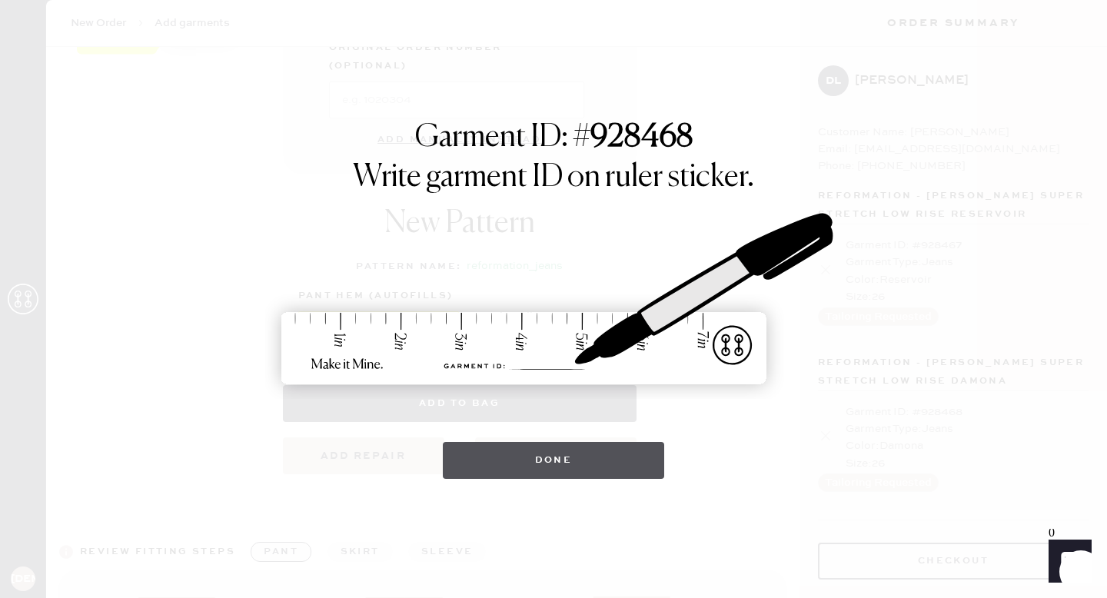
click at [510, 459] on button "Done" at bounding box center [554, 460] width 222 height 37
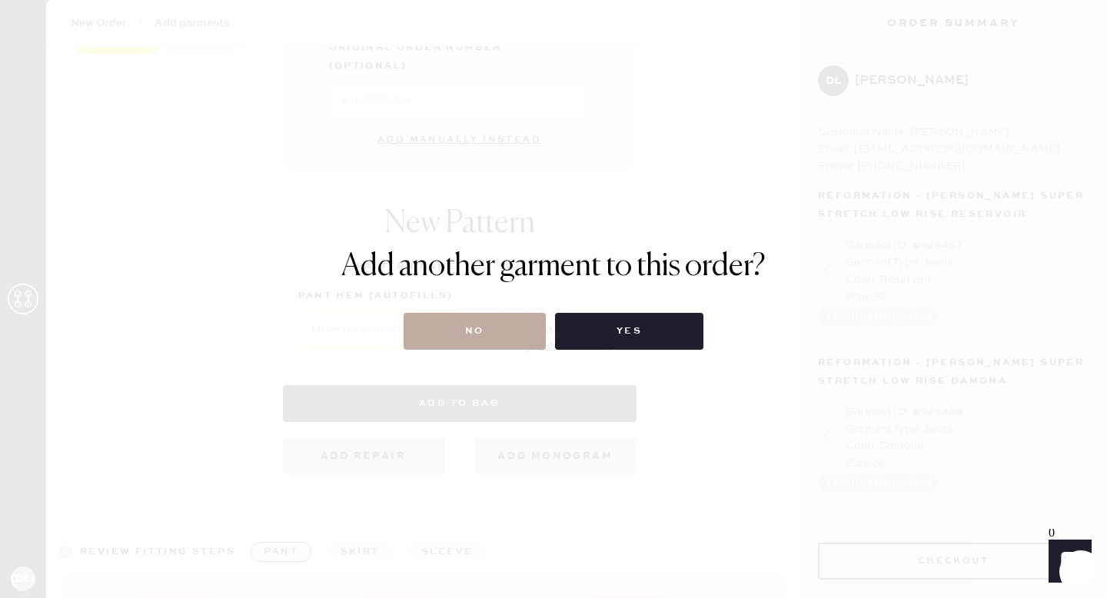
click at [500, 334] on button "No" at bounding box center [475, 331] width 142 height 37
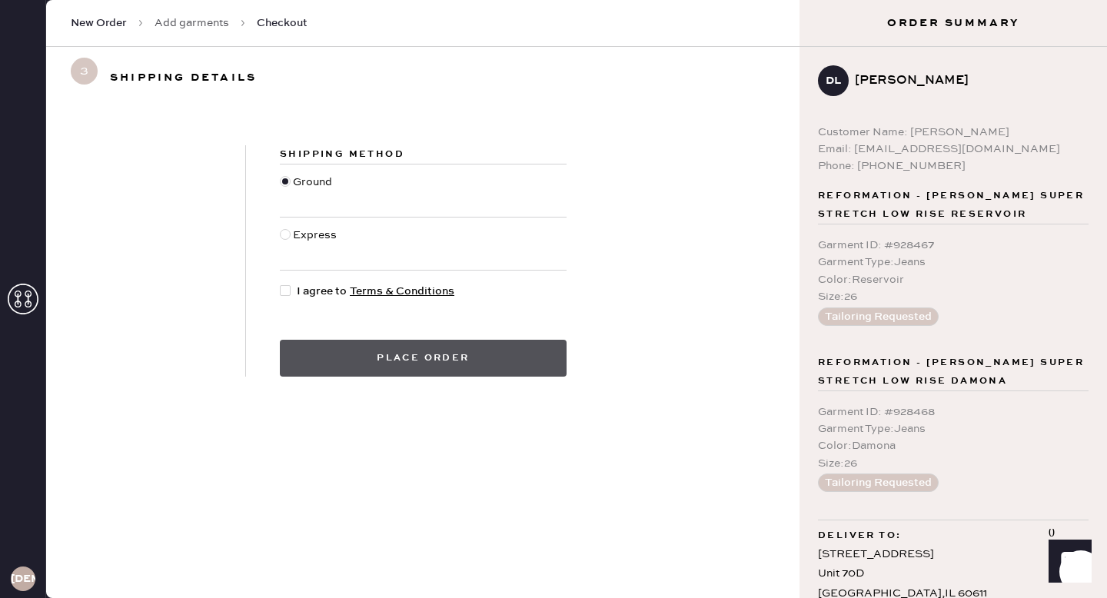
click at [437, 356] on button "Place order" at bounding box center [423, 358] width 287 height 37
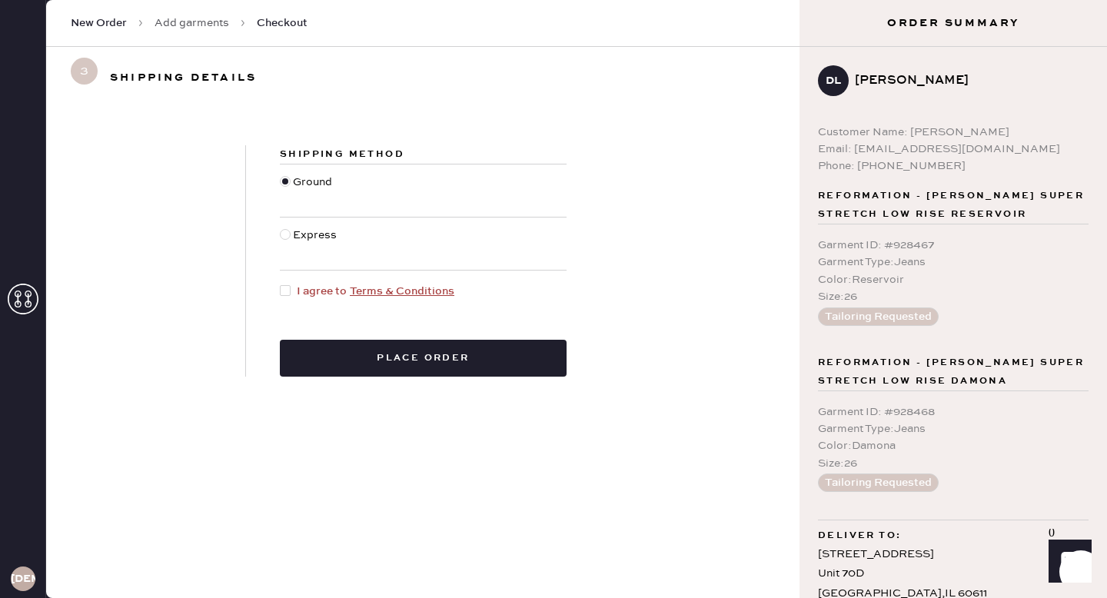
click at [289, 292] on div at bounding box center [285, 290] width 11 height 11
click at [281, 284] on input "I agree to Terms & Conditions" at bounding box center [280, 283] width 1 height 1
checkbox input "true"
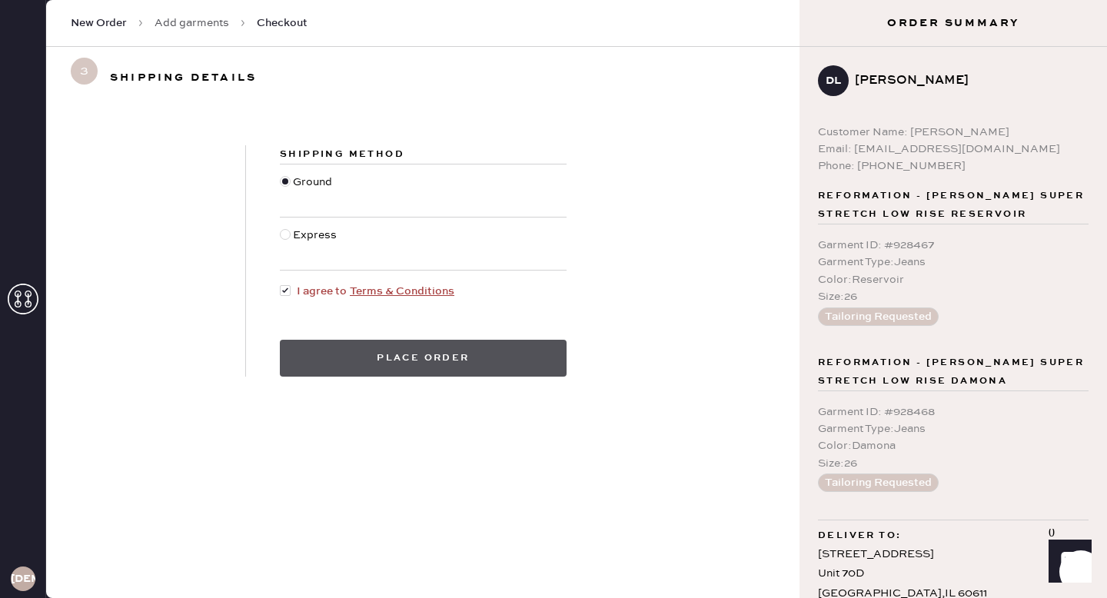
click at [380, 358] on button "Place order" at bounding box center [423, 358] width 287 height 37
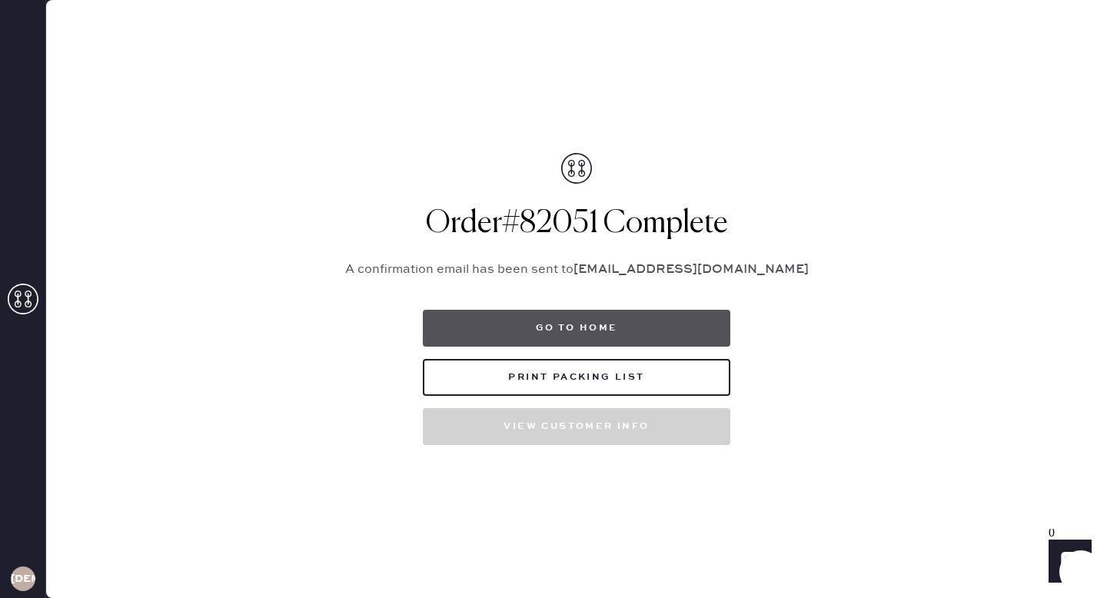
click at [557, 324] on button "Go to home" at bounding box center [576, 328] width 307 height 37
